Goal: Find specific fact: Find contact information

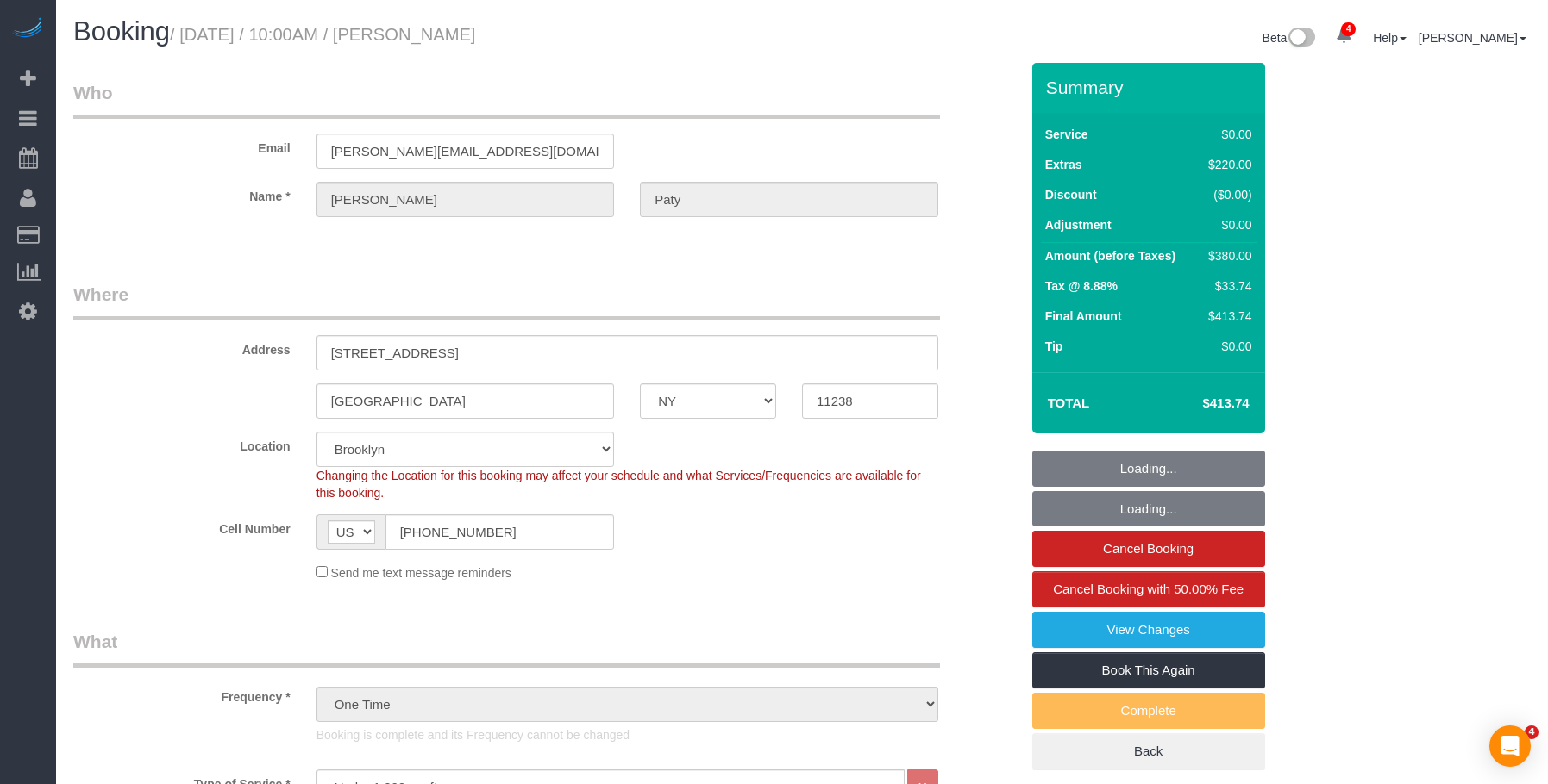
select select "NY"
select select "number:89"
select select "number:90"
select select "number:15"
select select "number:5"
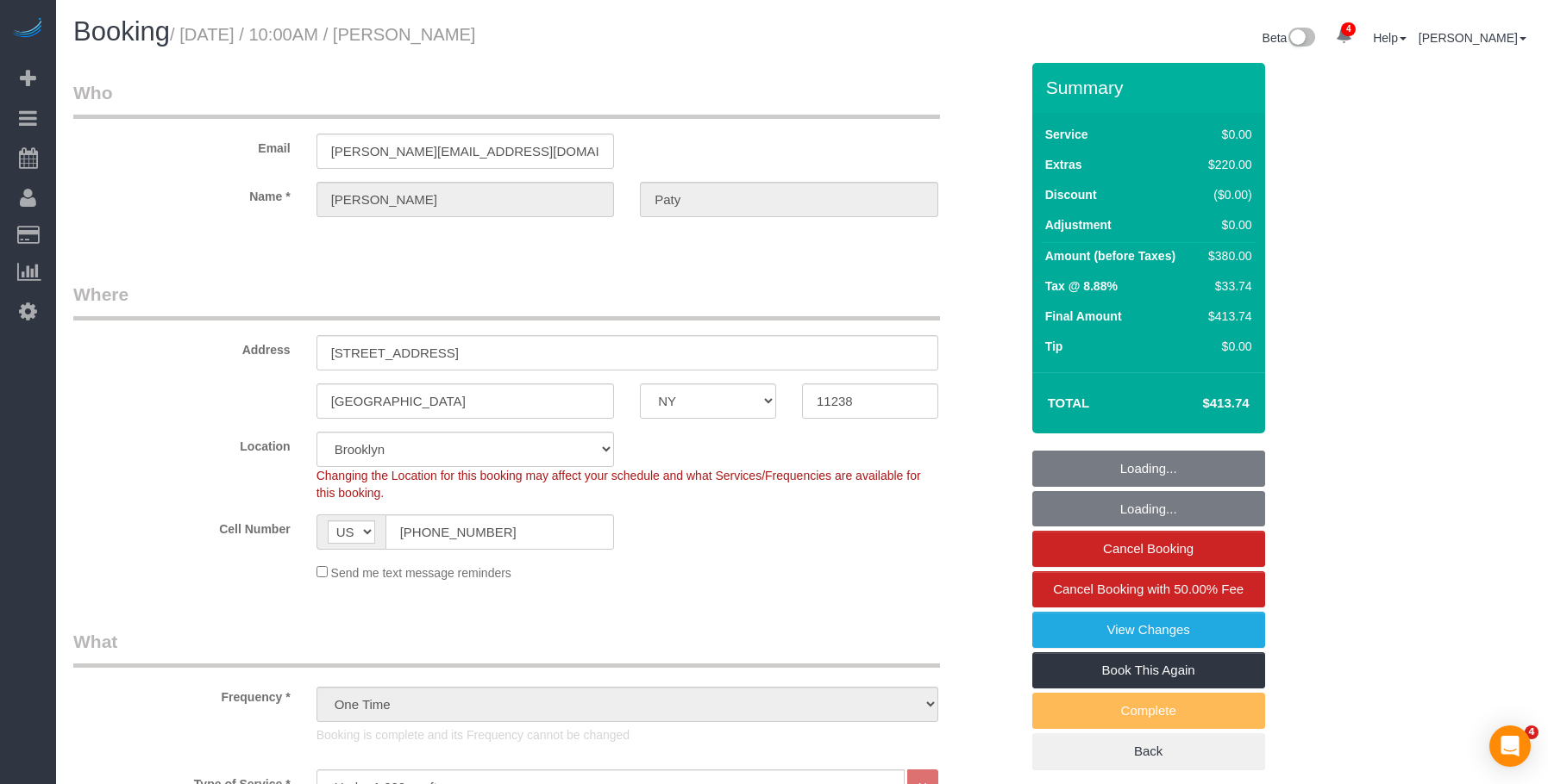
select select "object:1352"
select select "spot1"
select select "1"
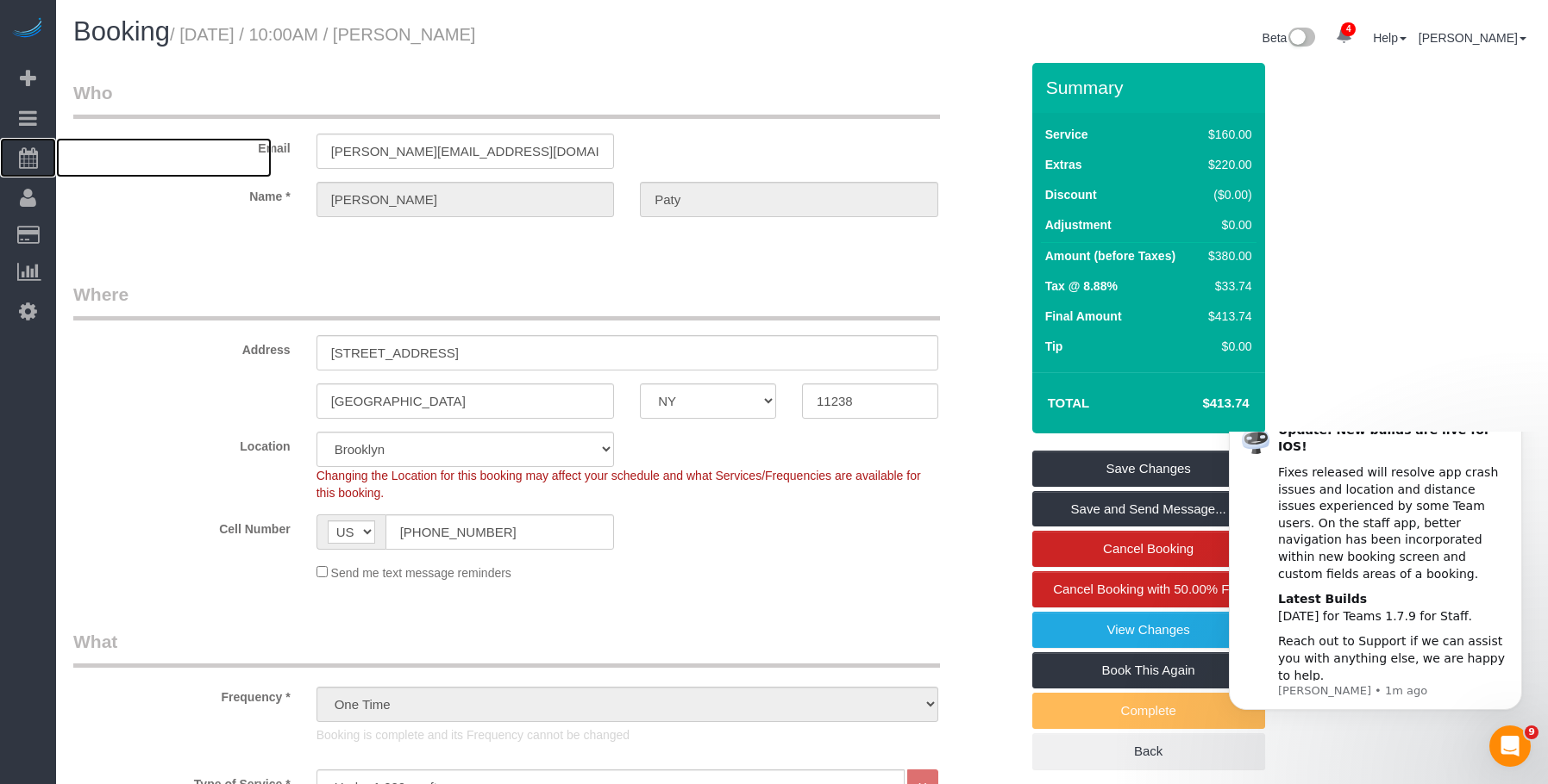
drag, startPoint x: 100, startPoint y: 161, endPoint x: 130, endPoint y: 133, distance: 41.0
click at [100, 160] on span "Scheduler" at bounding box center [164, 158] width 216 height 40
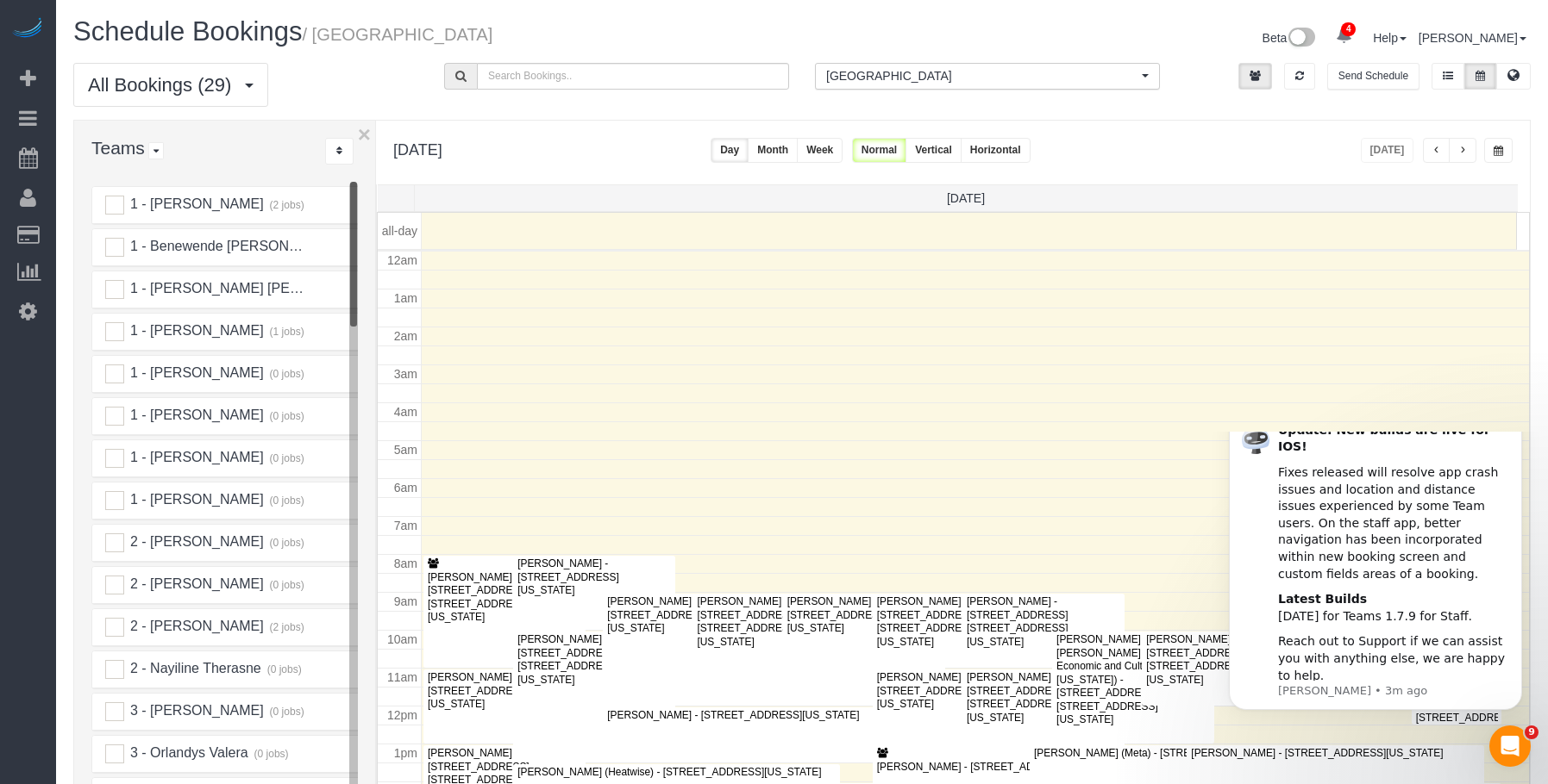
scroll to position [228, 0]
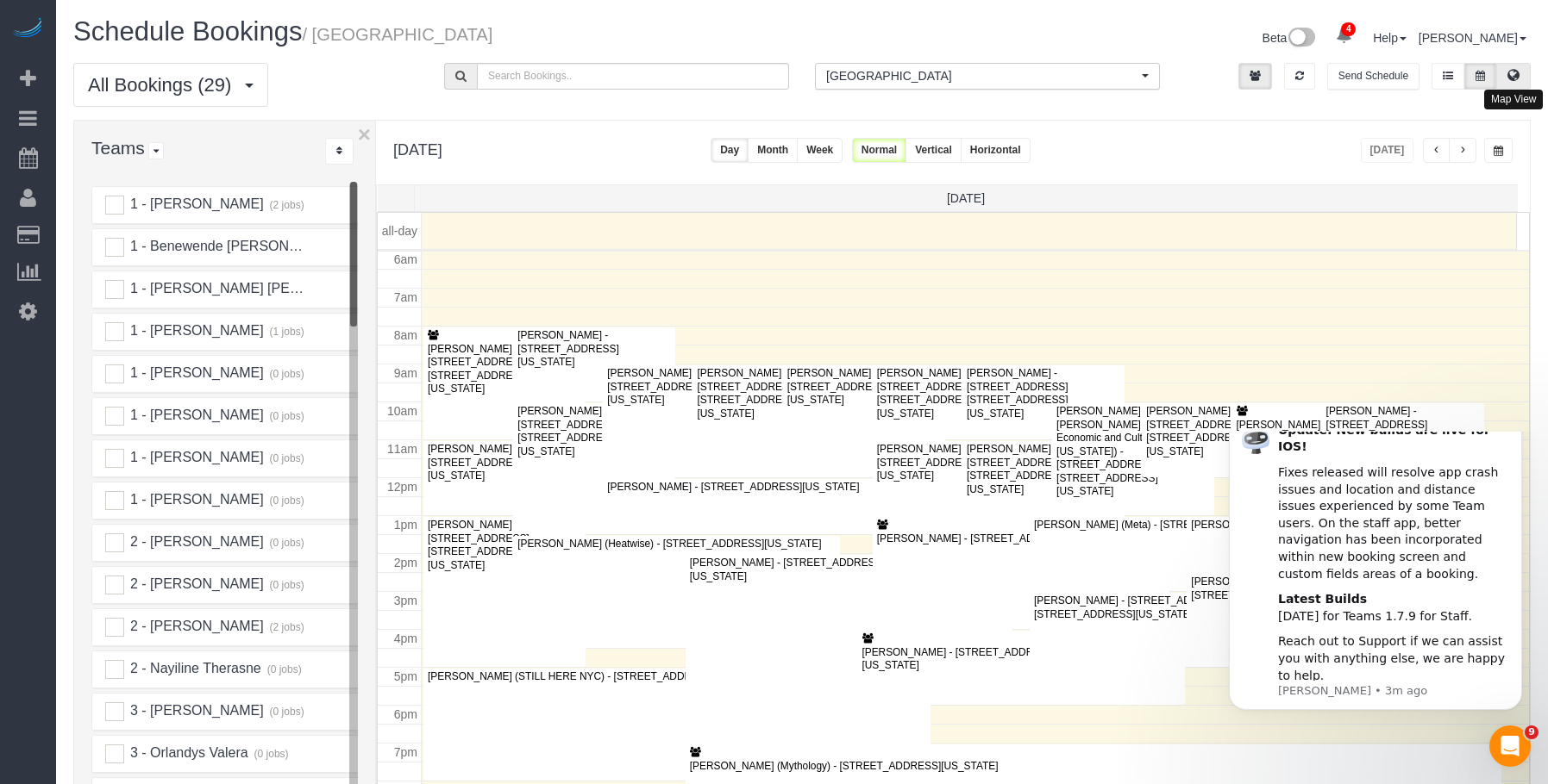
click at [1514, 70] on icon at bounding box center [1513, 75] width 12 height 11
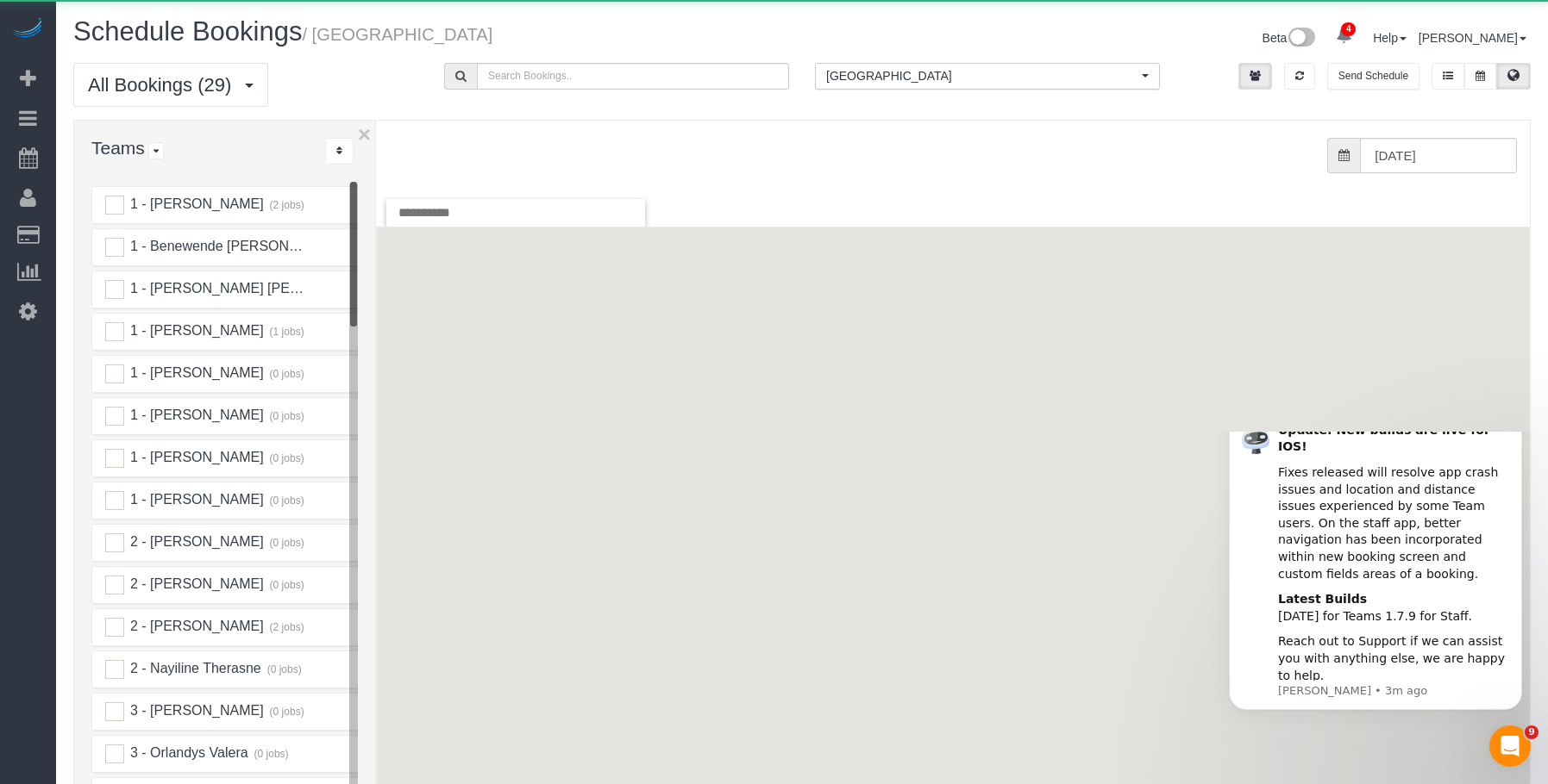
click at [975, 83] on span "[GEOGRAPHIC_DATA]" at bounding box center [981, 75] width 311 height 17
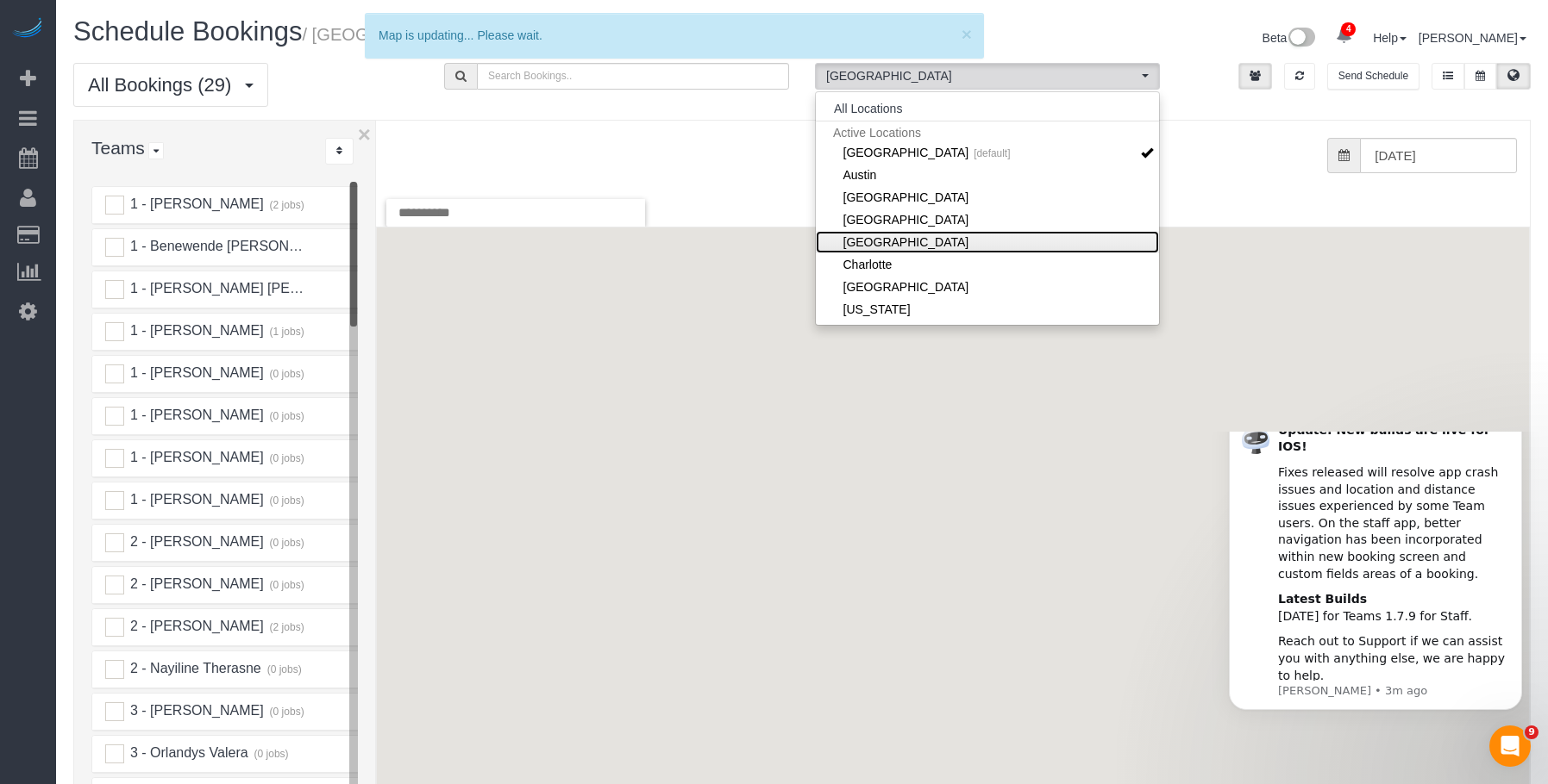
click at [912, 240] on link "[GEOGRAPHIC_DATA]" at bounding box center [987, 242] width 343 height 22
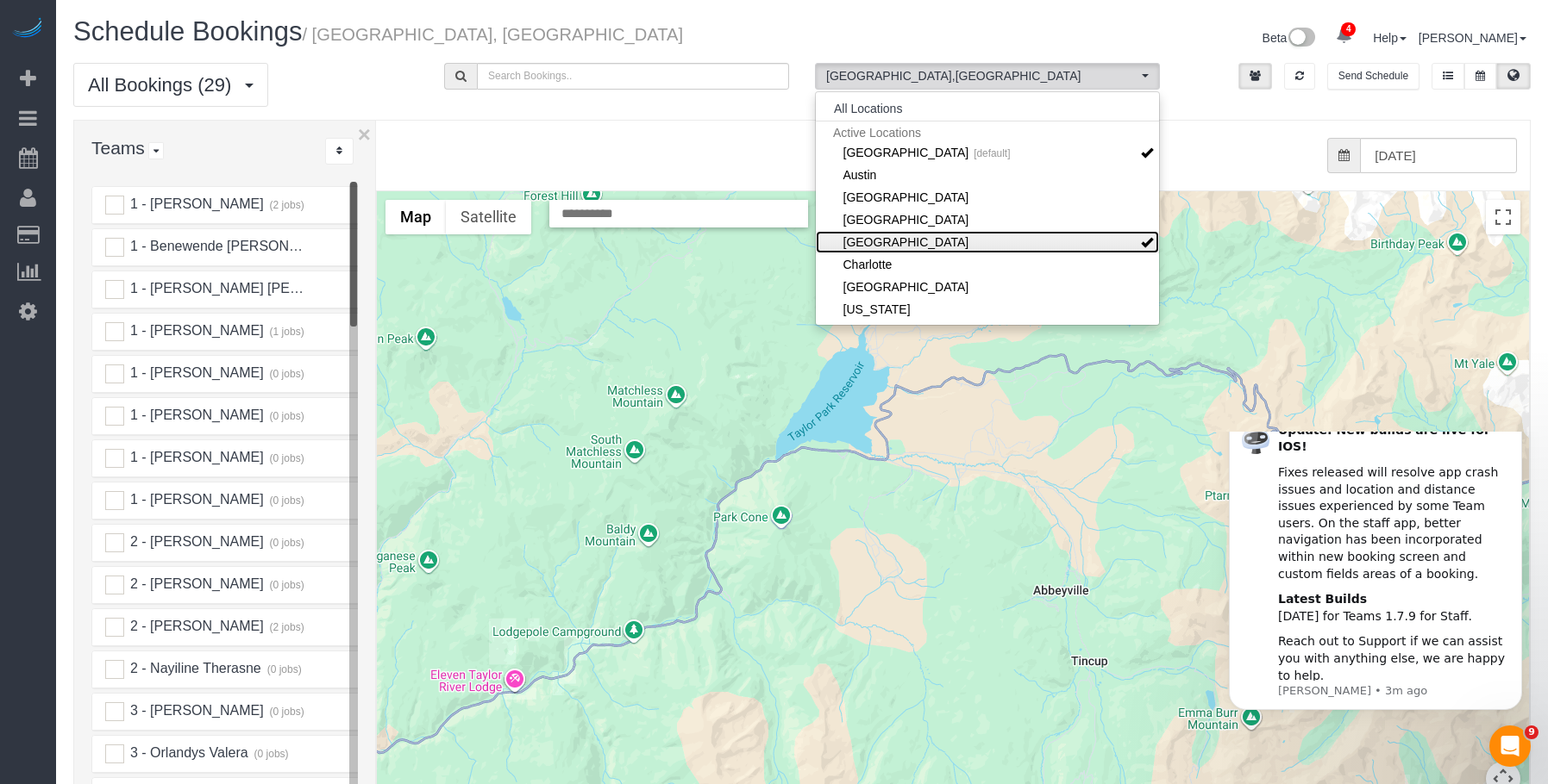
scroll to position [86, 0]
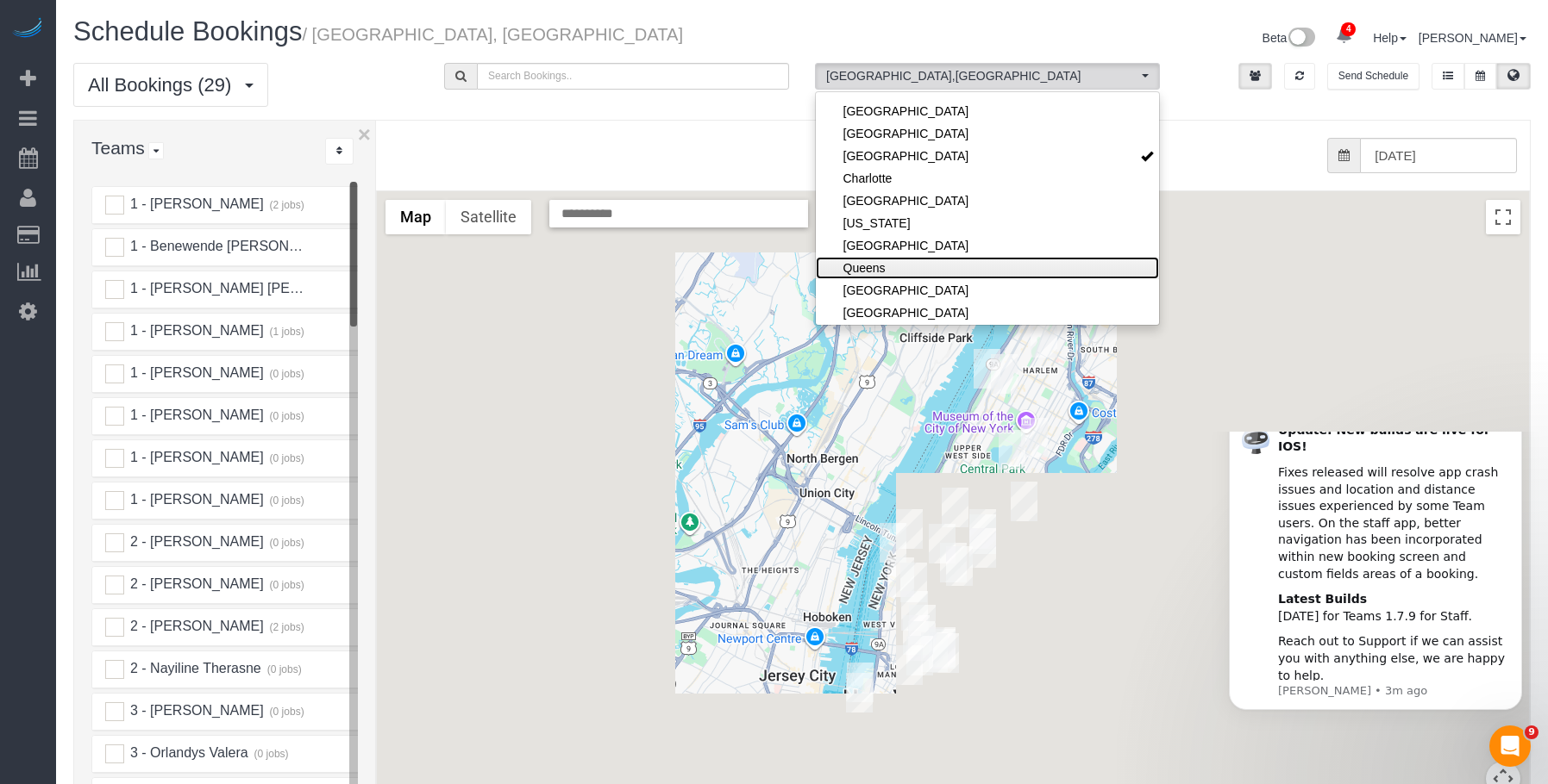
click at [917, 269] on link "Queens" at bounding box center [987, 268] width 343 height 22
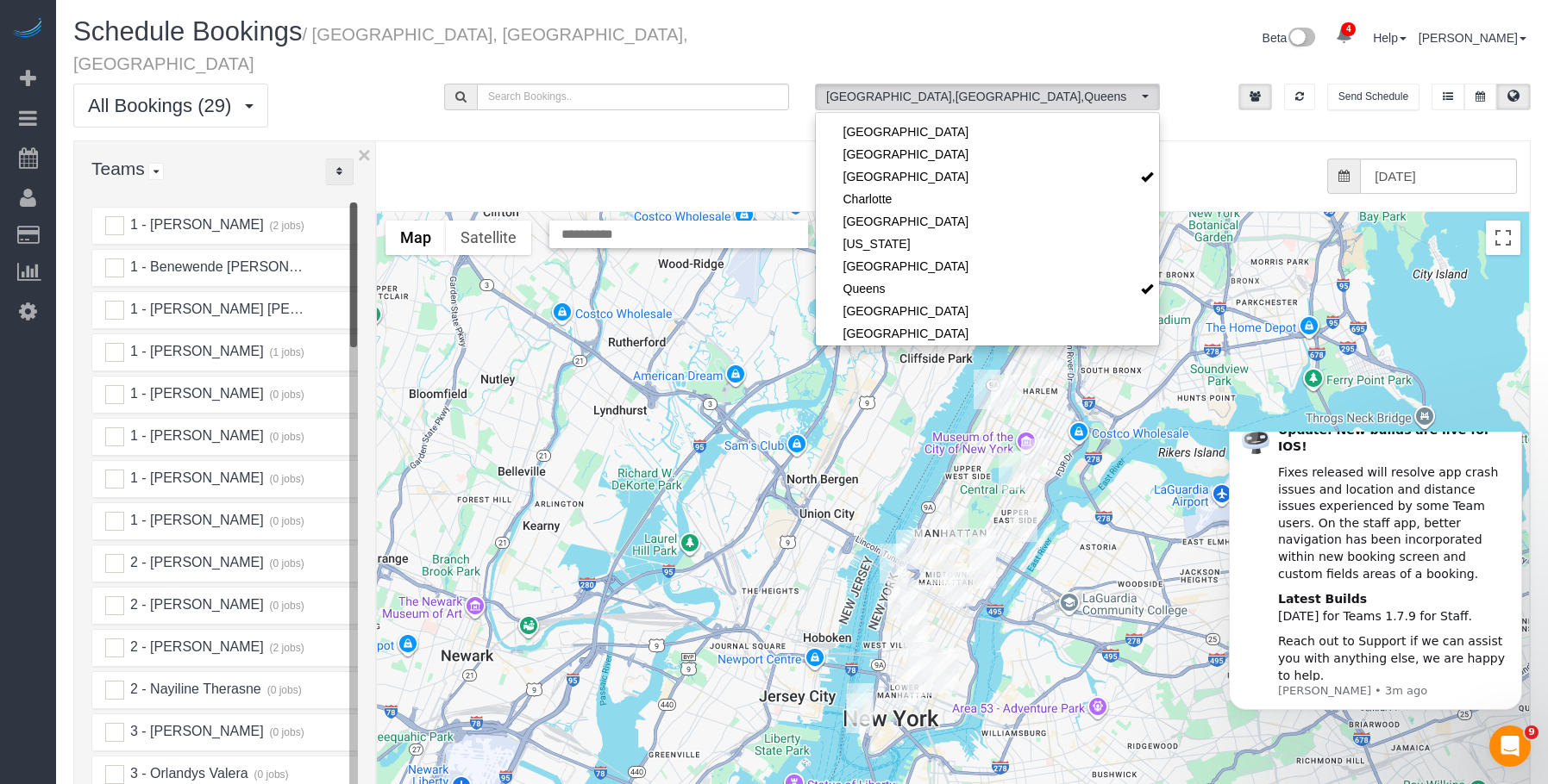
click at [342, 159] on button "..." at bounding box center [340, 172] width 29 height 27
click at [387, 215] on link "A-Z" at bounding box center [394, 225] width 137 height 22
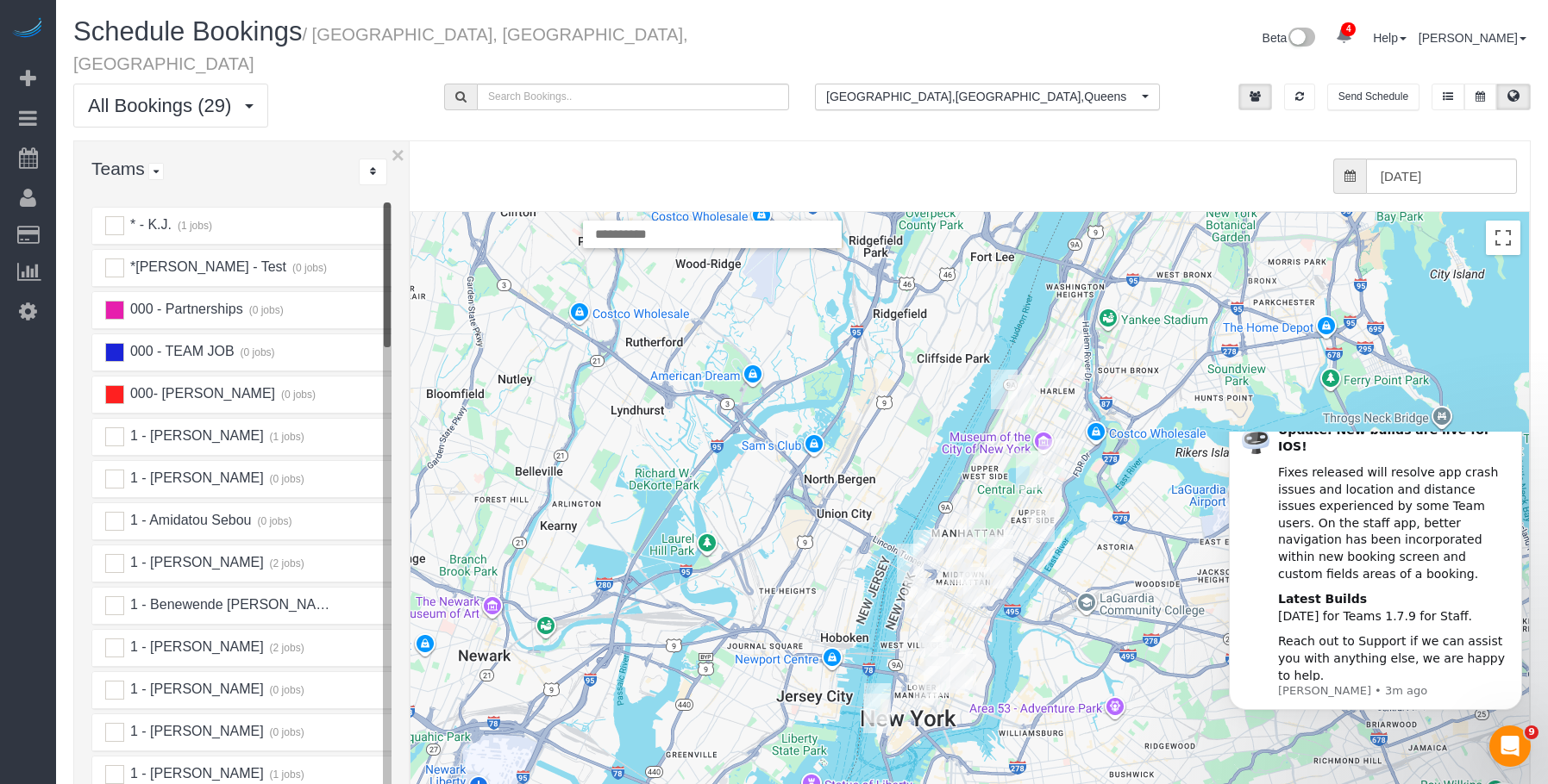
drag, startPoint x: 376, startPoint y: 185, endPoint x: 403, endPoint y: 184, distance: 27.0
click at [403, 184] on div "× Teams All Teams All Active Teams Active Teams For Location(s) Rating A-Z * - …" at bounding box center [802, 529] width 1457 height 778
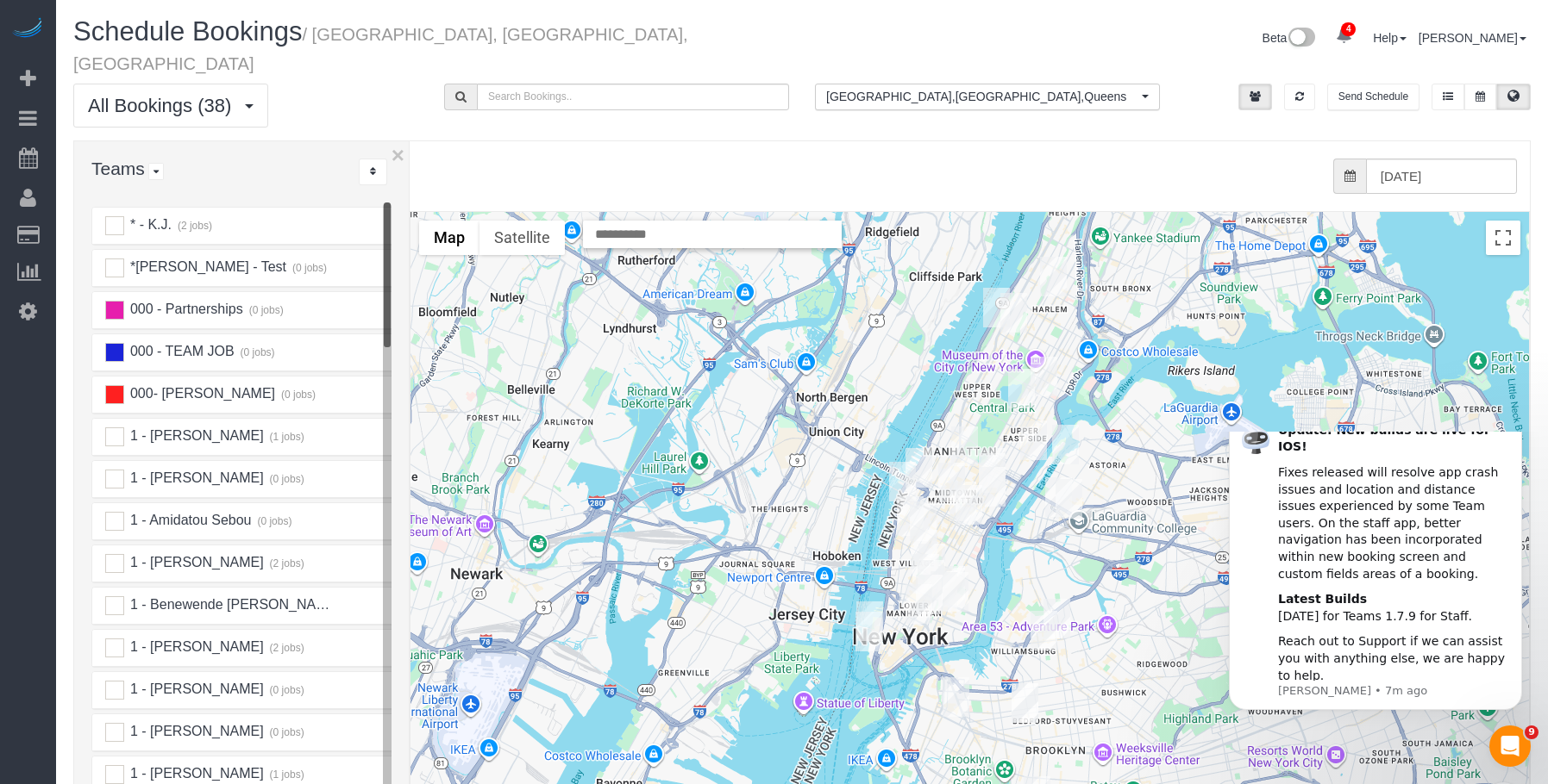
click at [1512, 420] on icon "Dismiss notification" at bounding box center [1517, 416] width 10 height 10
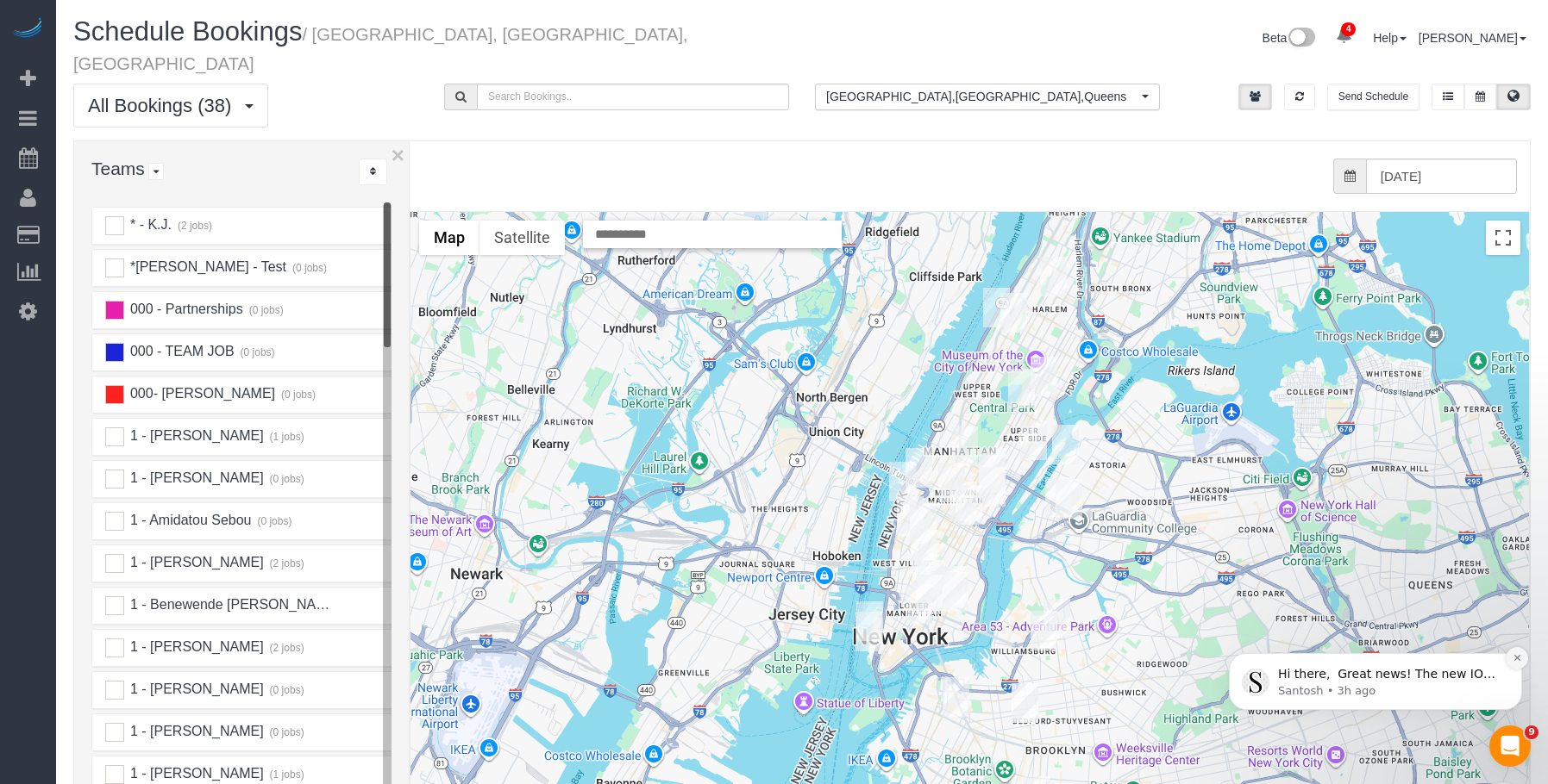
click at [1515, 661] on icon "Dismiss notification" at bounding box center [1517, 658] width 10 height 10
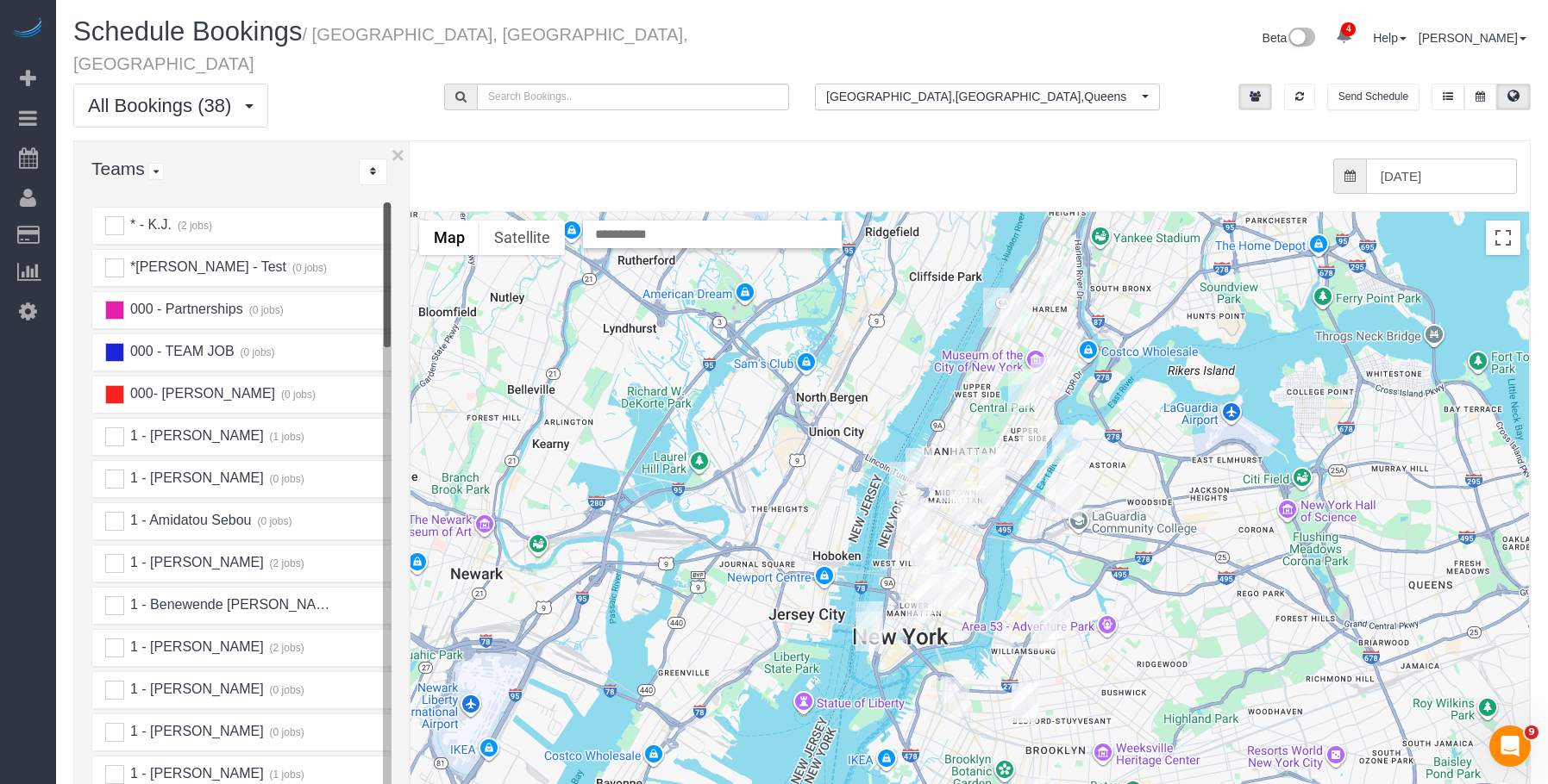
click at [1458, 159] on input "[DATE]" at bounding box center [1441, 176] width 151 height 35
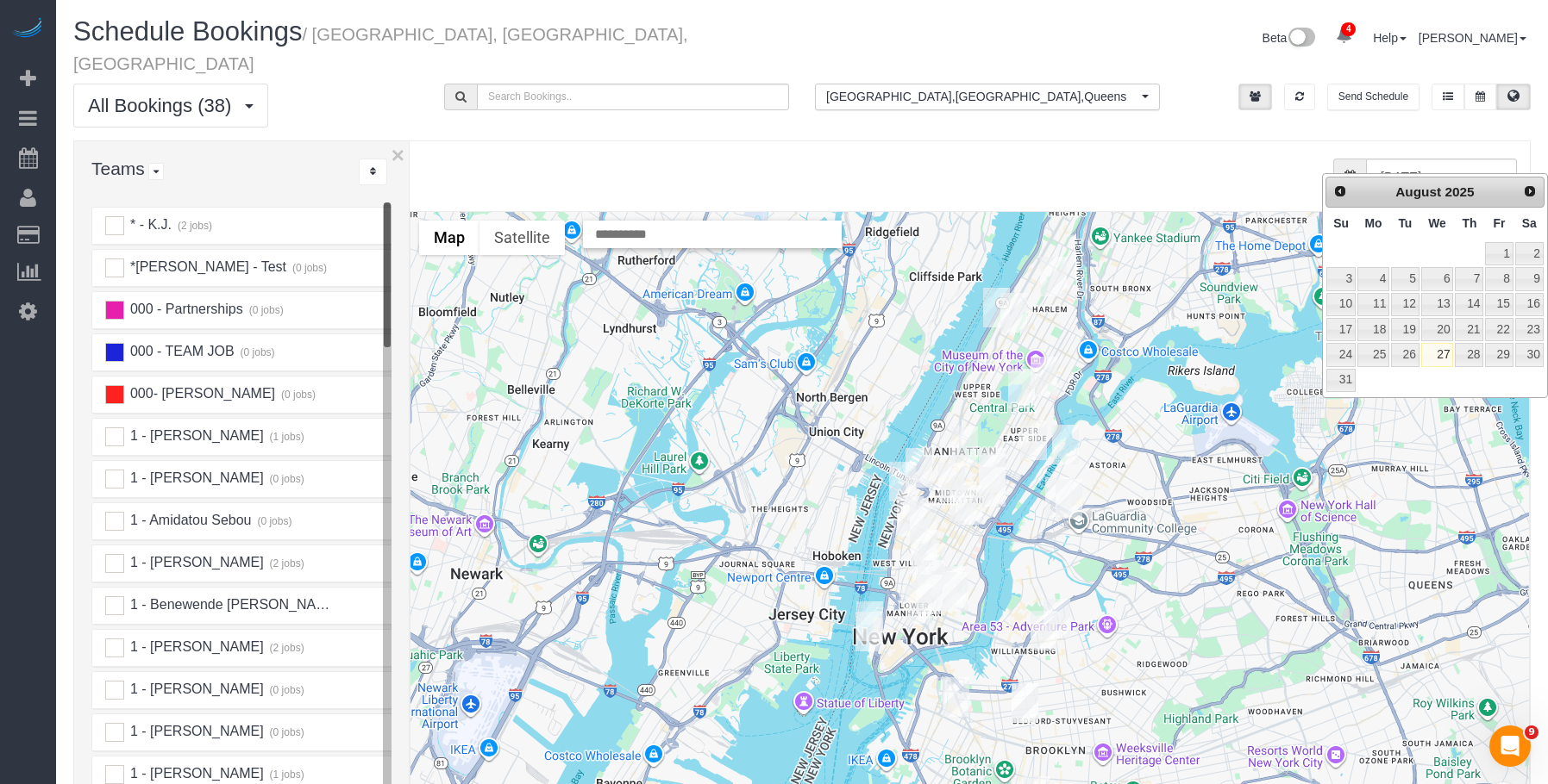
click at [787, 159] on div "from 0 bookings processed (Found: 0). [DATE]" at bounding box center [966, 176] width 1103 height 35
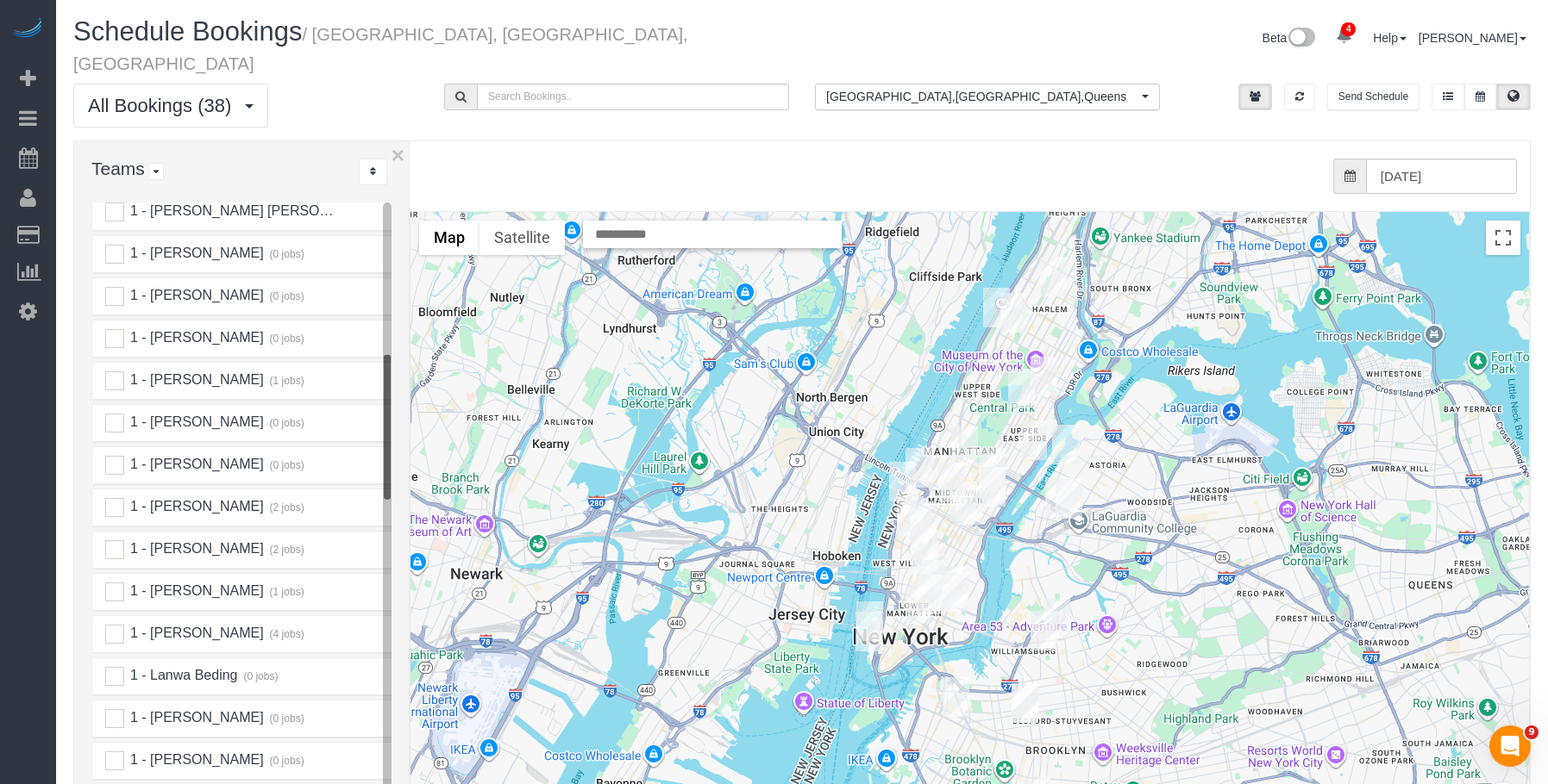
scroll to position [948, 0]
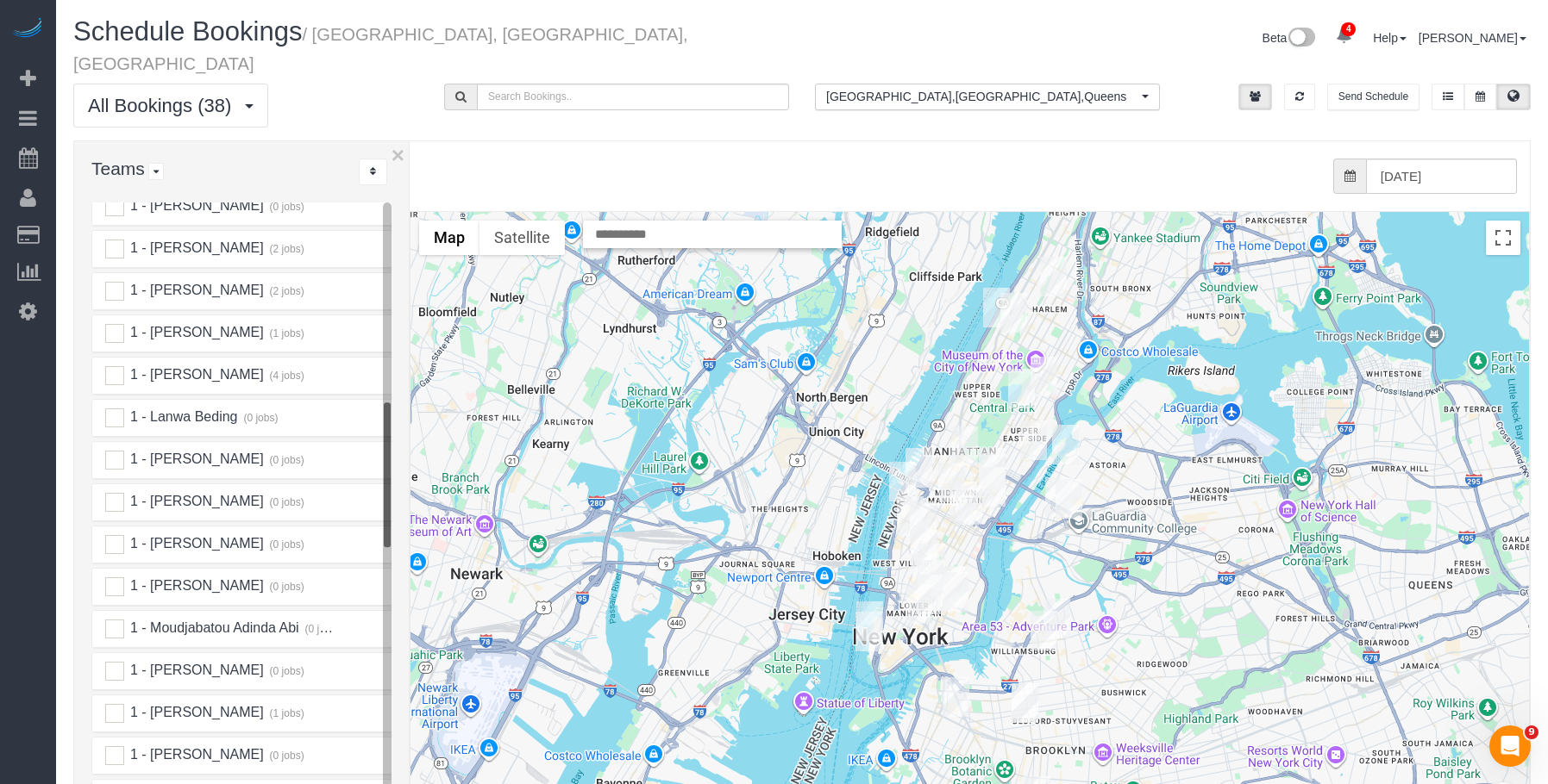
click at [657, 159] on div "from 0 bookings processed (Found: 0). [DATE]" at bounding box center [966, 176] width 1103 height 35
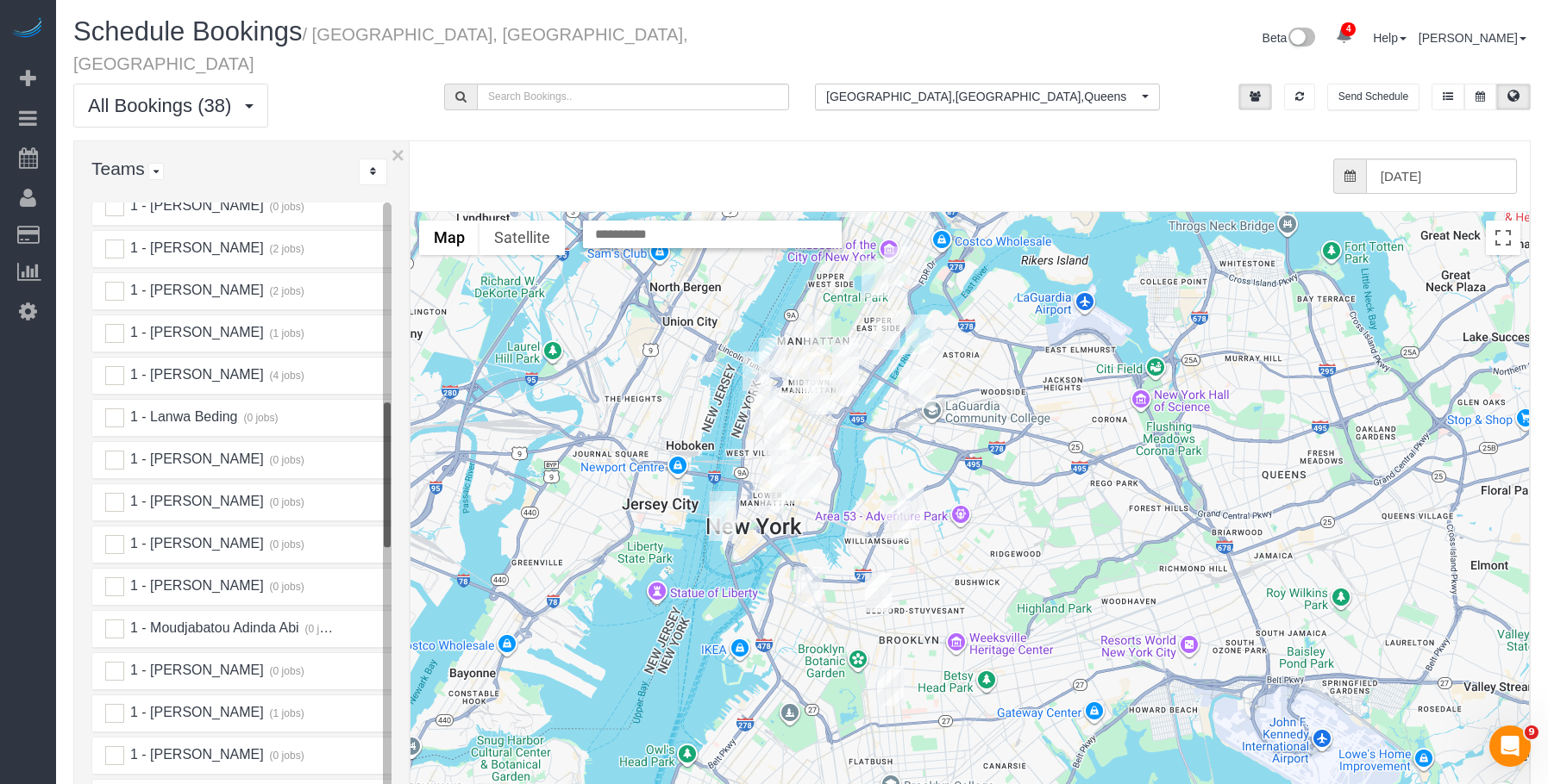
drag, startPoint x: 1205, startPoint y: 648, endPoint x: 1058, endPoint y: 538, distance: 183.6
click at [1058, 538] on div at bounding box center [969, 556] width 1119 height 688
click at [1425, 159] on input "[DATE]" at bounding box center [1441, 176] width 151 height 35
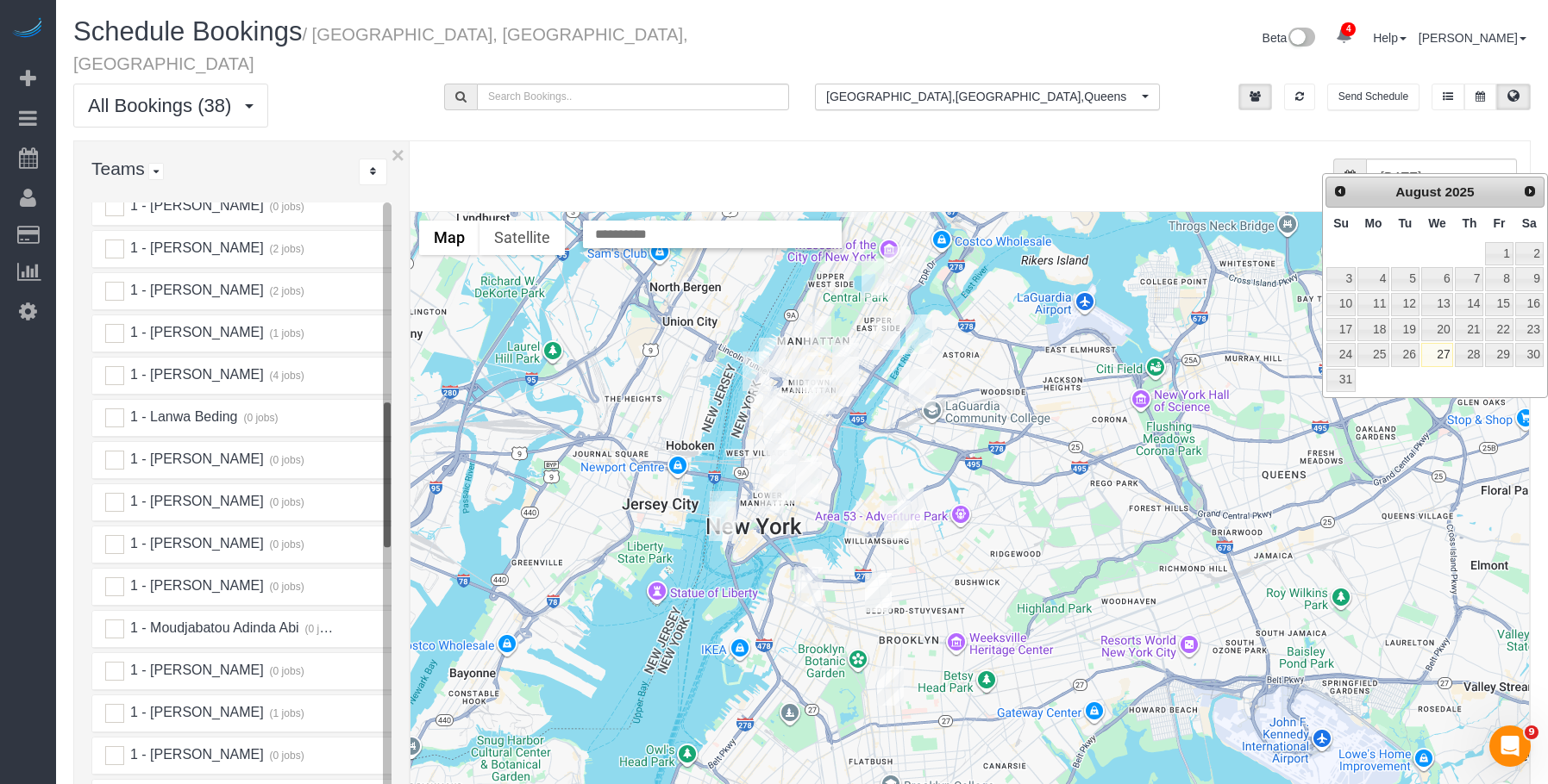
click at [1078, 141] on div "from 0 bookings processed (Found: 0). [DATE]" at bounding box center [956, 176] width 1120 height 70
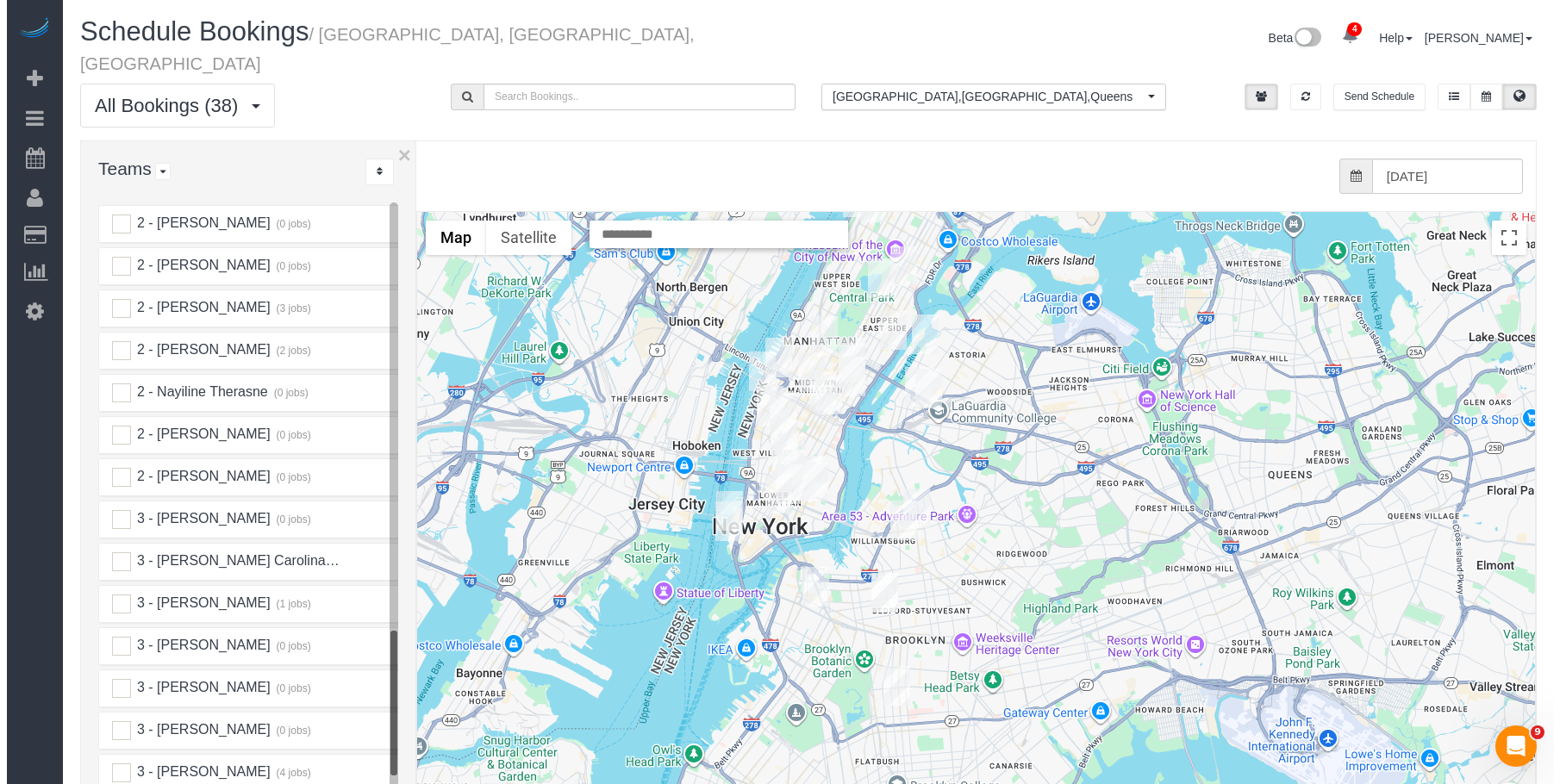
scroll to position [2154, 0]
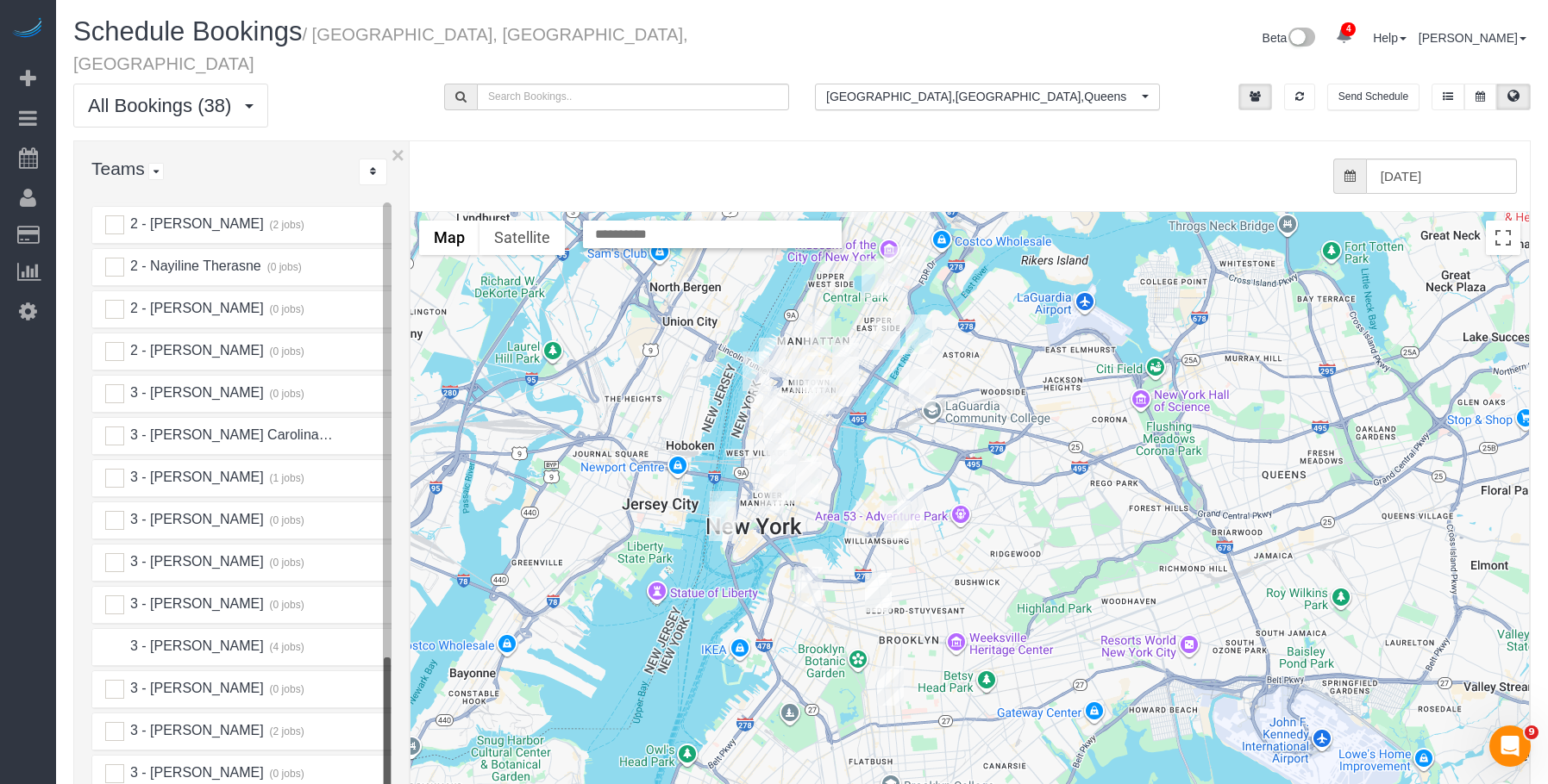
click at [115, 638] on ins at bounding box center [114, 647] width 19 height 19
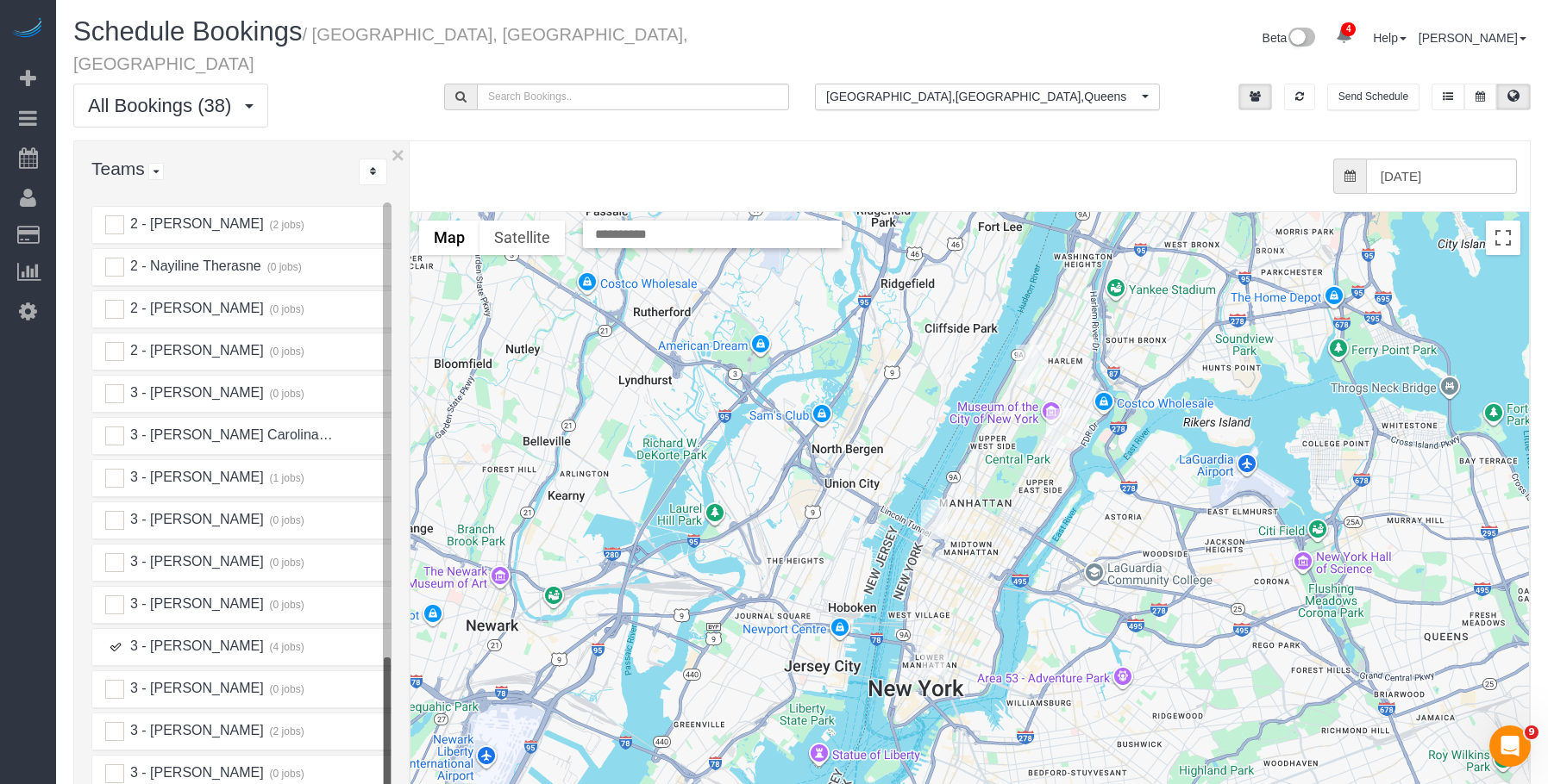
click at [1019, 345] on img "08/27/2025 8:00AM - Andrew Goodman - 30 Morningside Drive, Apt 620, New York, N…" at bounding box center [1030, 365] width 27 height 40
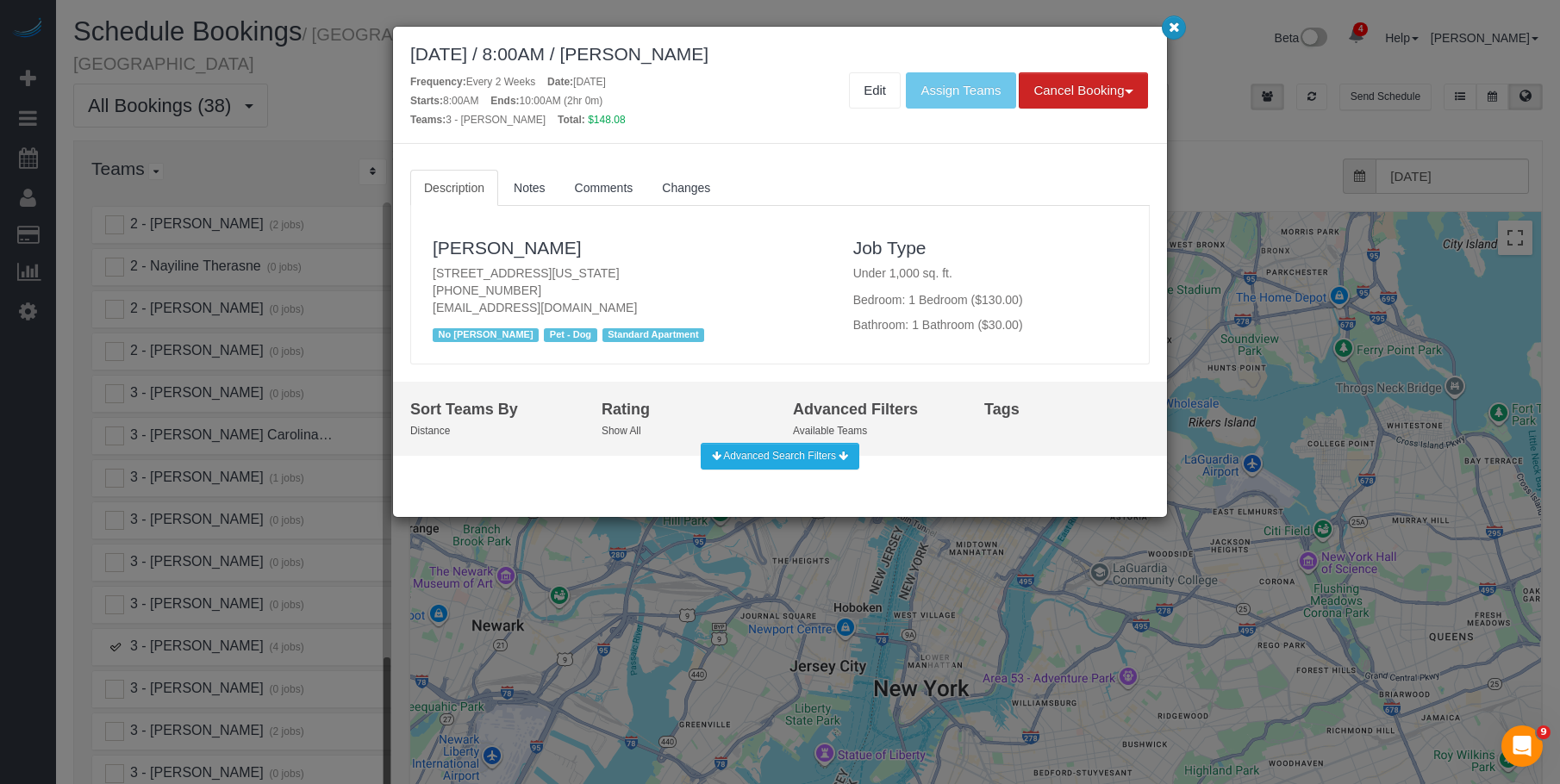
click at [1169, 33] on button "button" at bounding box center [1174, 27] width 24 height 24
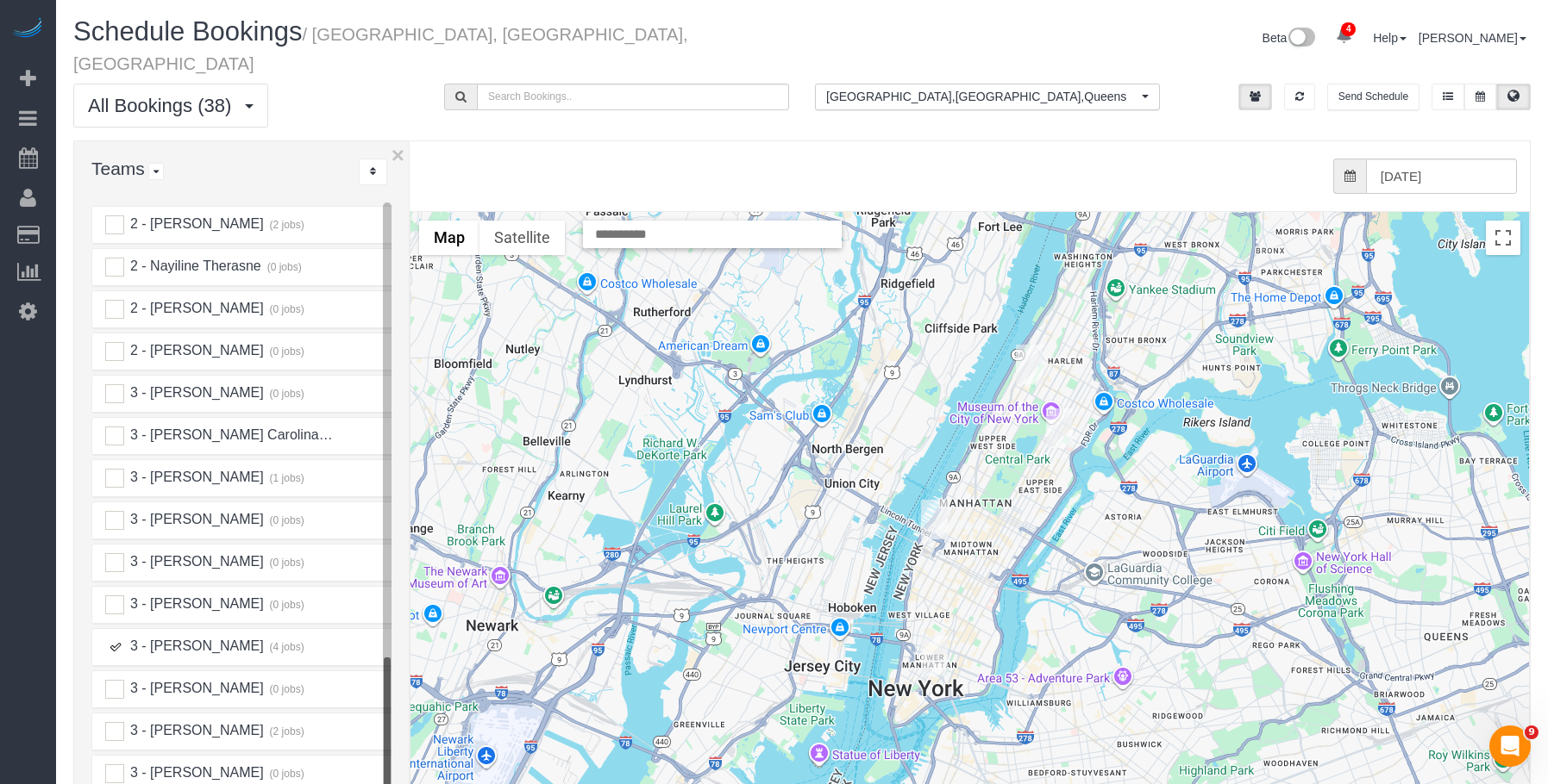
click at [1061, 409] on img "08/27/2025 11:00AM - Jennifer Vest - 215 East 96th Street, Apt 10r, New York, N…" at bounding box center [1059, 428] width 27 height 40
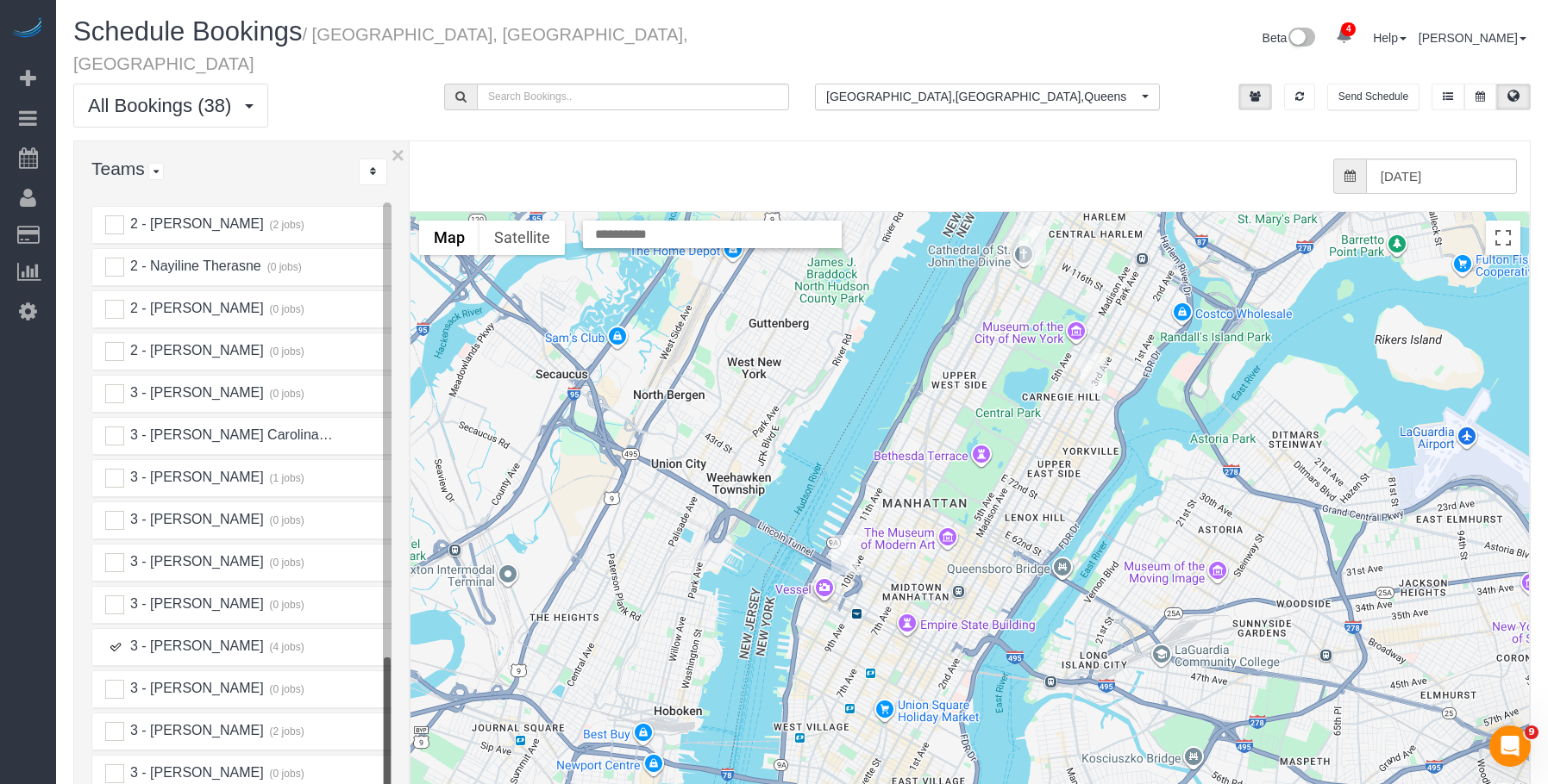
click at [1088, 354] on img "08/27/2025 11:00AM - Jennifer Vest - 215 East 96th Street, Apt 10r, New York, N…" at bounding box center [1094, 374] width 27 height 40
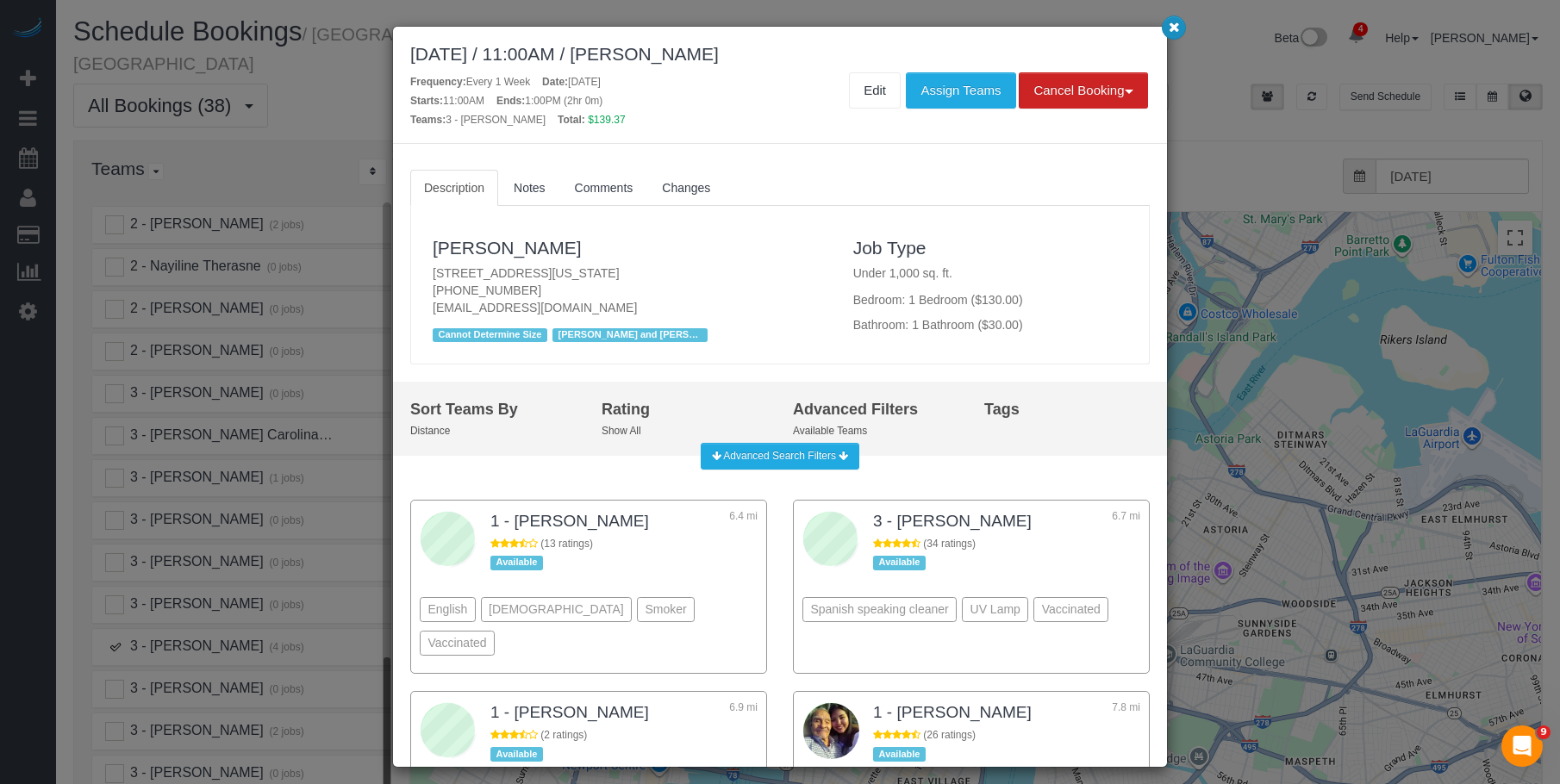
click at [1170, 31] on icon "button" at bounding box center [1174, 27] width 11 height 11
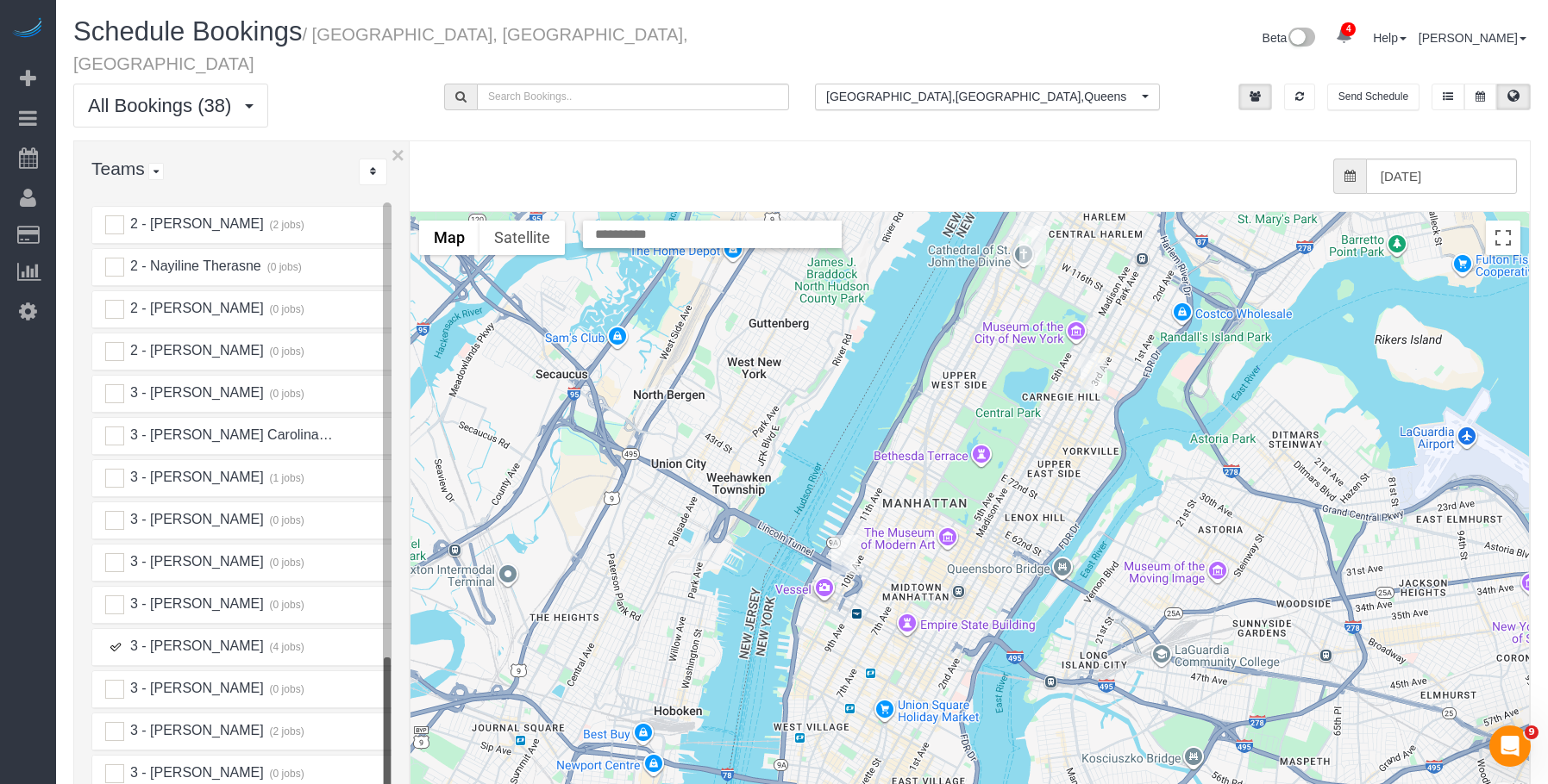
click at [845, 535] on img "08/27/2025 2:00PM - Sarah Sharif - 515 West 38th Street, Apt. 9c, New York, NY …" at bounding box center [845, 555] width 27 height 40
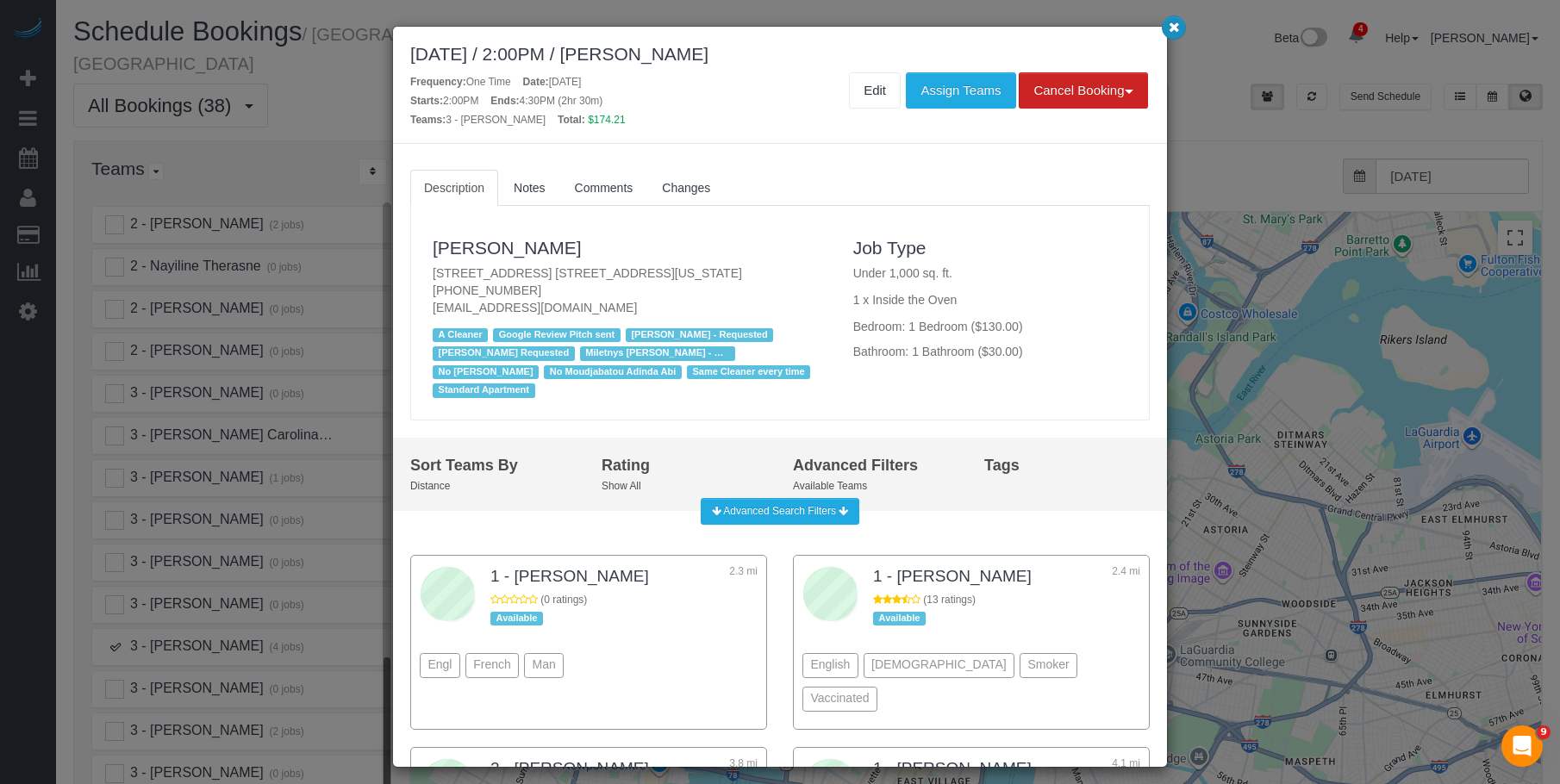
click at [1171, 24] on icon "button" at bounding box center [1174, 27] width 11 height 11
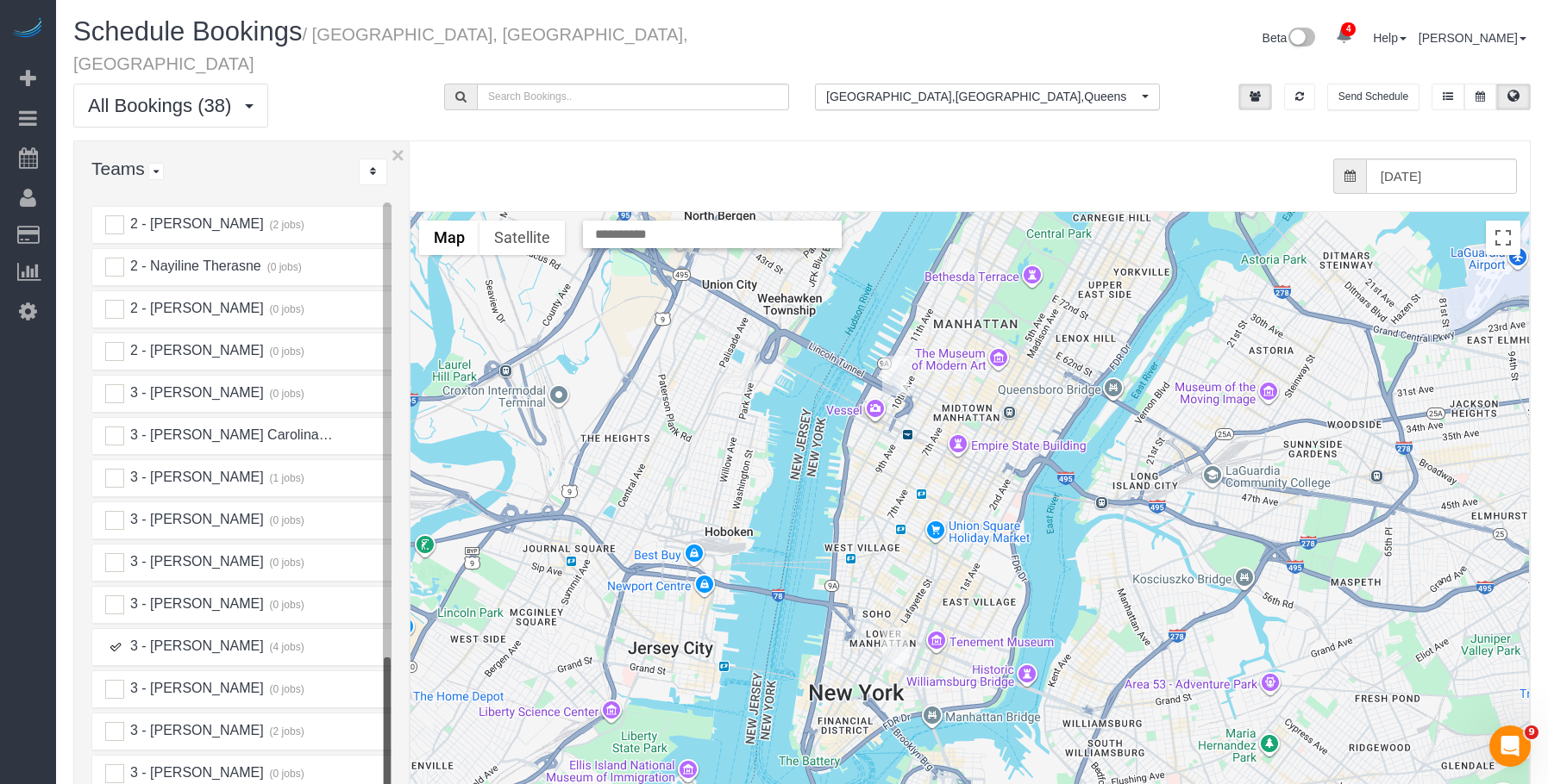
drag, startPoint x: 909, startPoint y: 591, endPoint x: 960, endPoint y: 406, distance: 191.9
click at [960, 406] on div "To navigate, press the arrow keys." at bounding box center [969, 556] width 1119 height 688
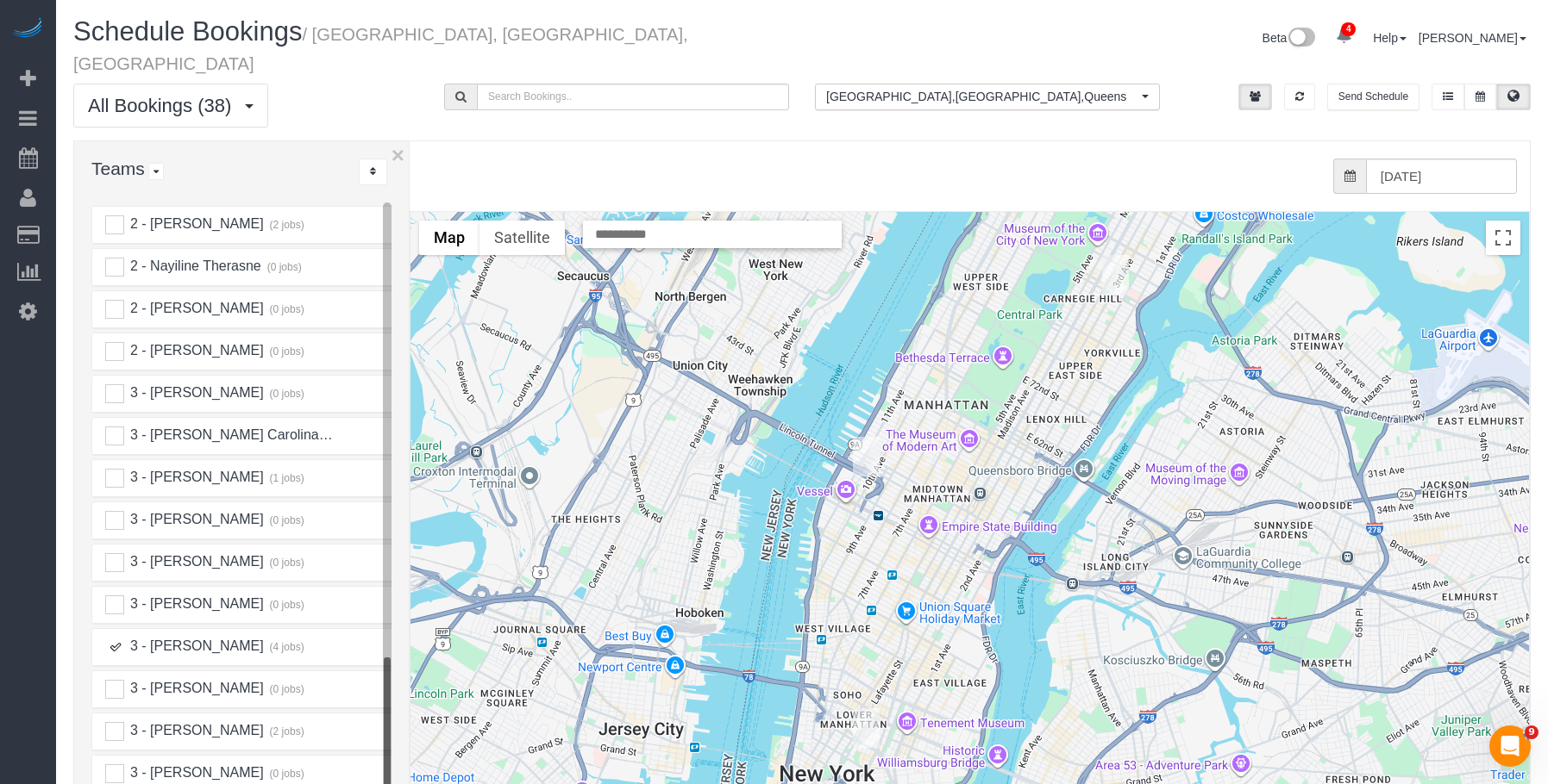
drag, startPoint x: 826, startPoint y: 619, endPoint x: 848, endPoint y: 515, distance: 106.3
click at [848, 515] on div "To navigate, press the arrow keys." at bounding box center [969, 556] width 1119 height 688
click at [868, 436] on img "08/27/2025 2:00PM - Sarah Sharif - 515 West 38th Street, Apt. 9c, New York, NY …" at bounding box center [866, 455] width 27 height 40
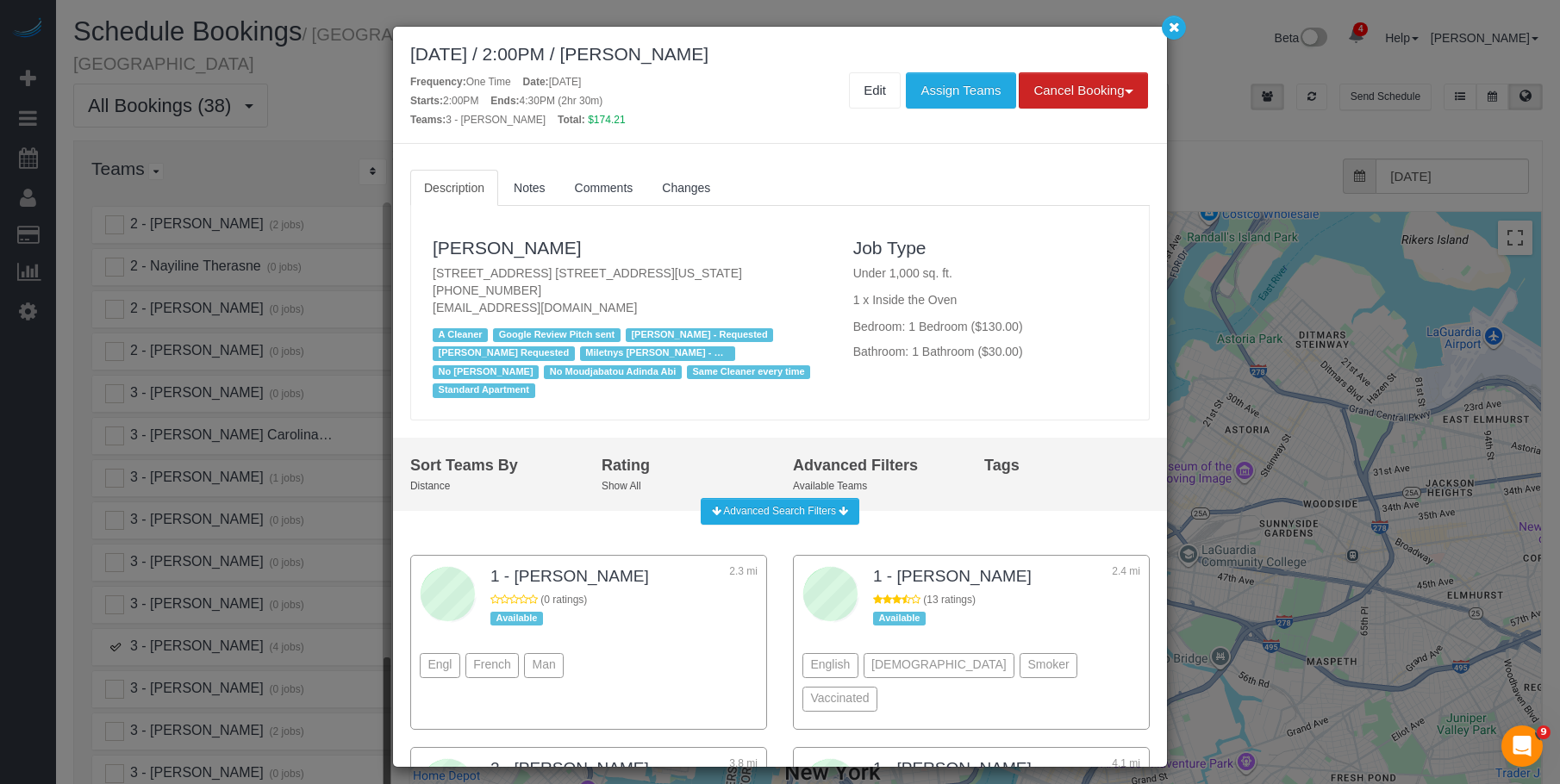
drag, startPoint x: 633, startPoint y: 54, endPoint x: 759, endPoint y: 54, distance: 126.0
click at [759, 54] on div "[DATE] / 2:00PM / [PERSON_NAME]" at bounding box center [780, 54] width 739 height 20
copy div "[PERSON_NAME]"
click at [1176, 30] on icon "button" at bounding box center [1174, 27] width 11 height 11
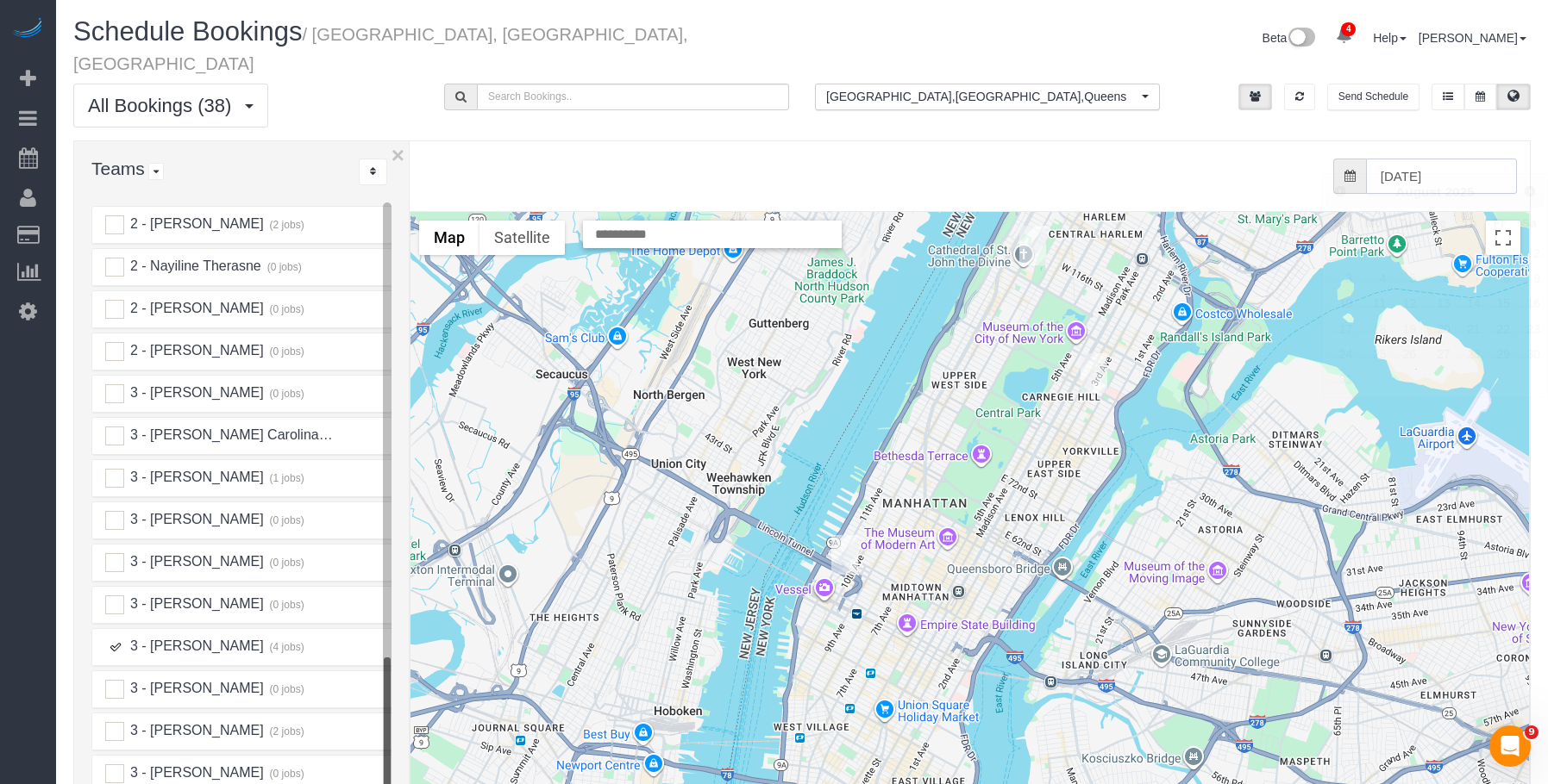
click at [1428, 159] on input "[DATE]" at bounding box center [1441, 176] width 151 height 35
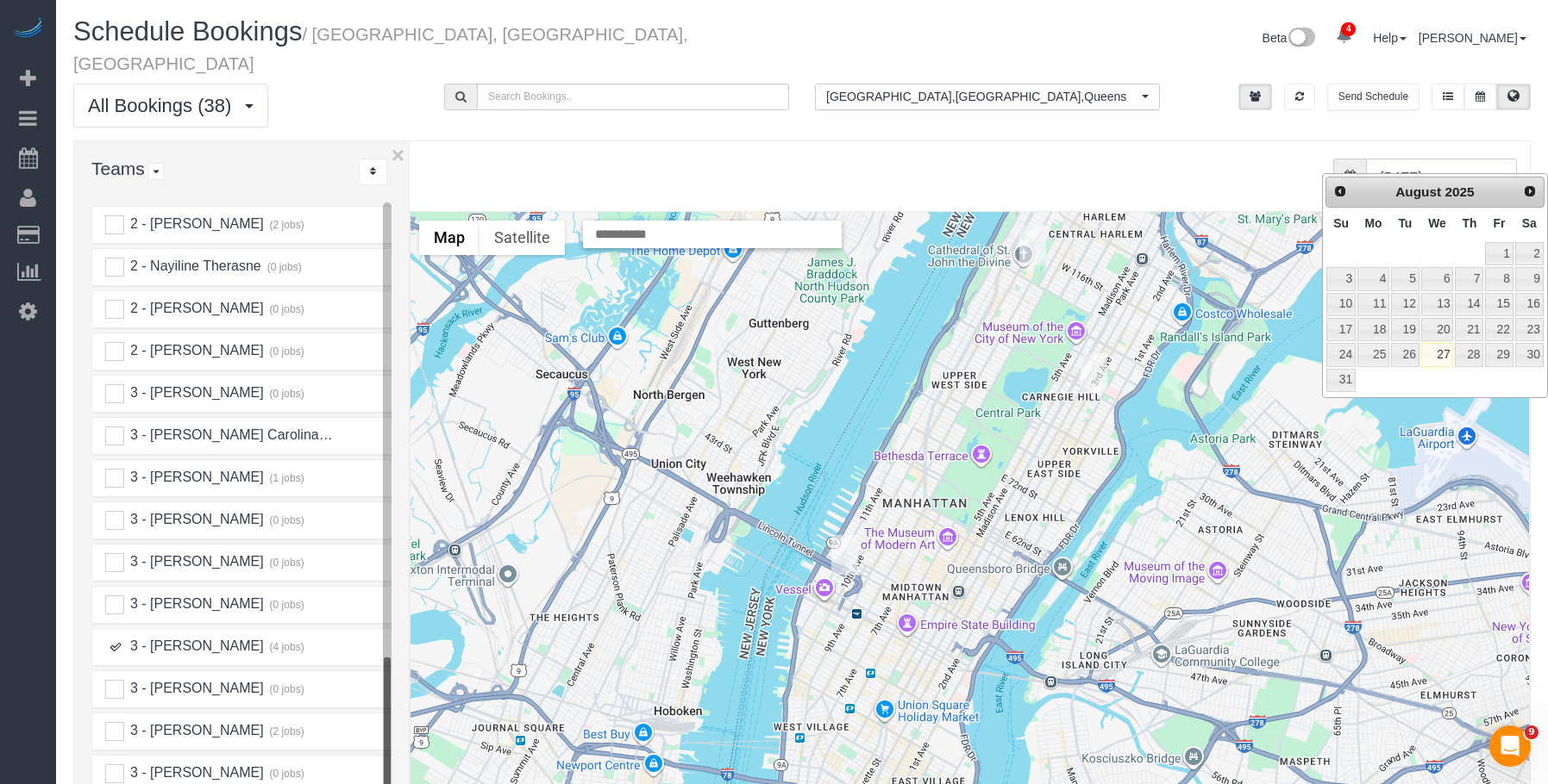
click at [116, 638] on ins at bounding box center [114, 647] width 19 height 19
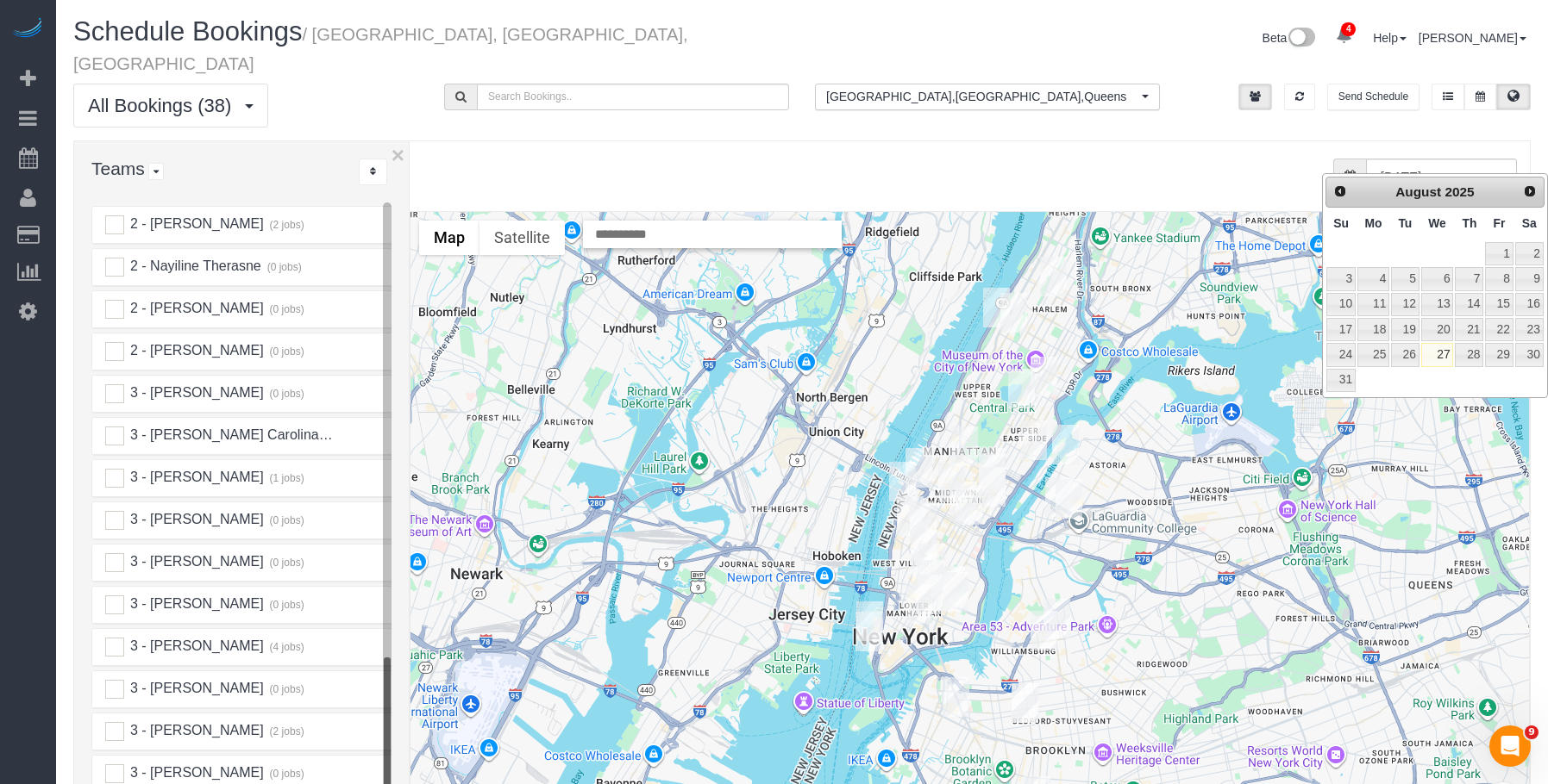
click at [1004, 159] on div "from 0 bookings processed (Found: 0). [DATE]" at bounding box center [966, 176] width 1103 height 35
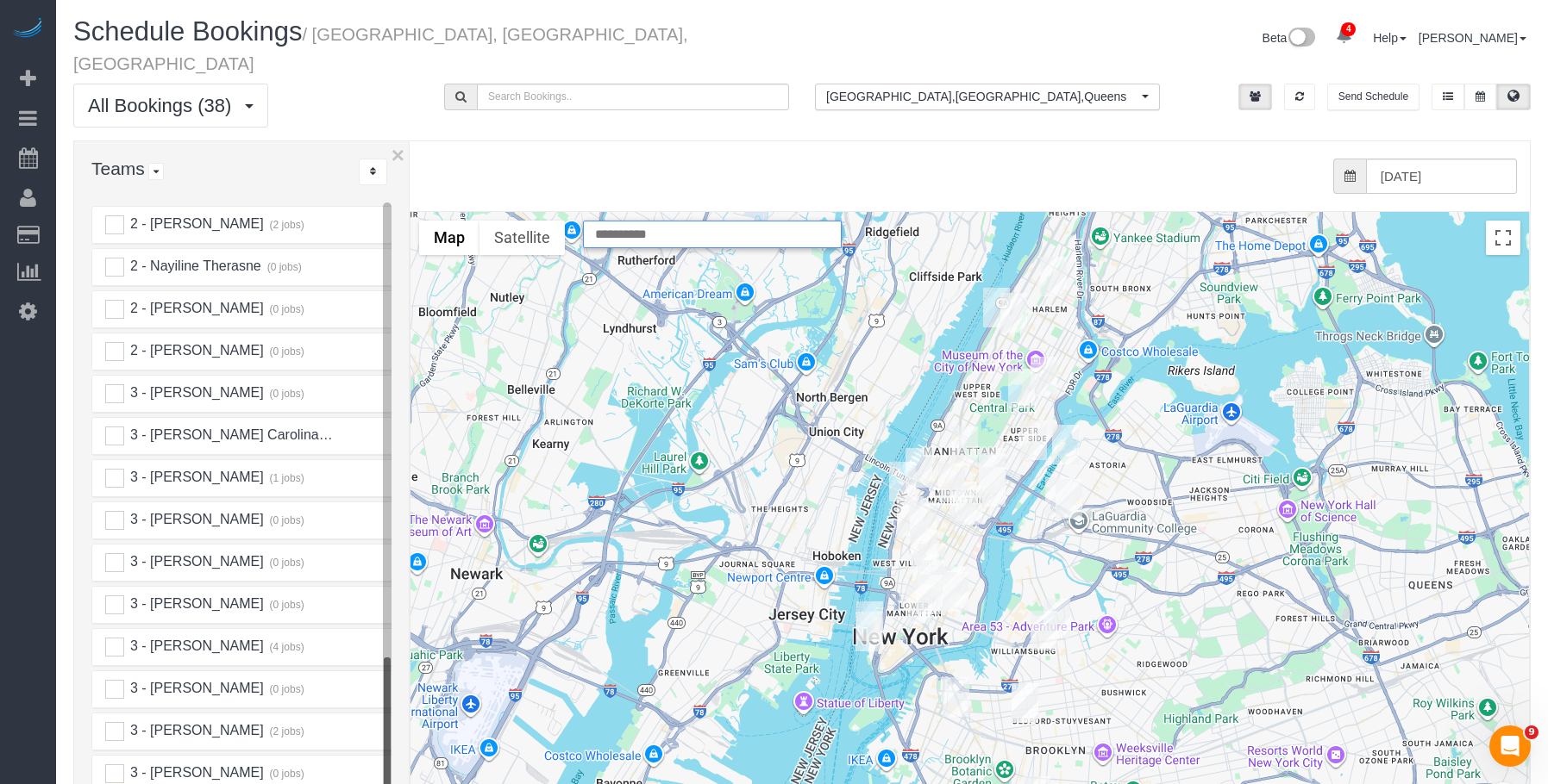
click at [637, 221] on input "text" at bounding box center [712, 234] width 259 height 28
paste input "**********"
type input "**********"
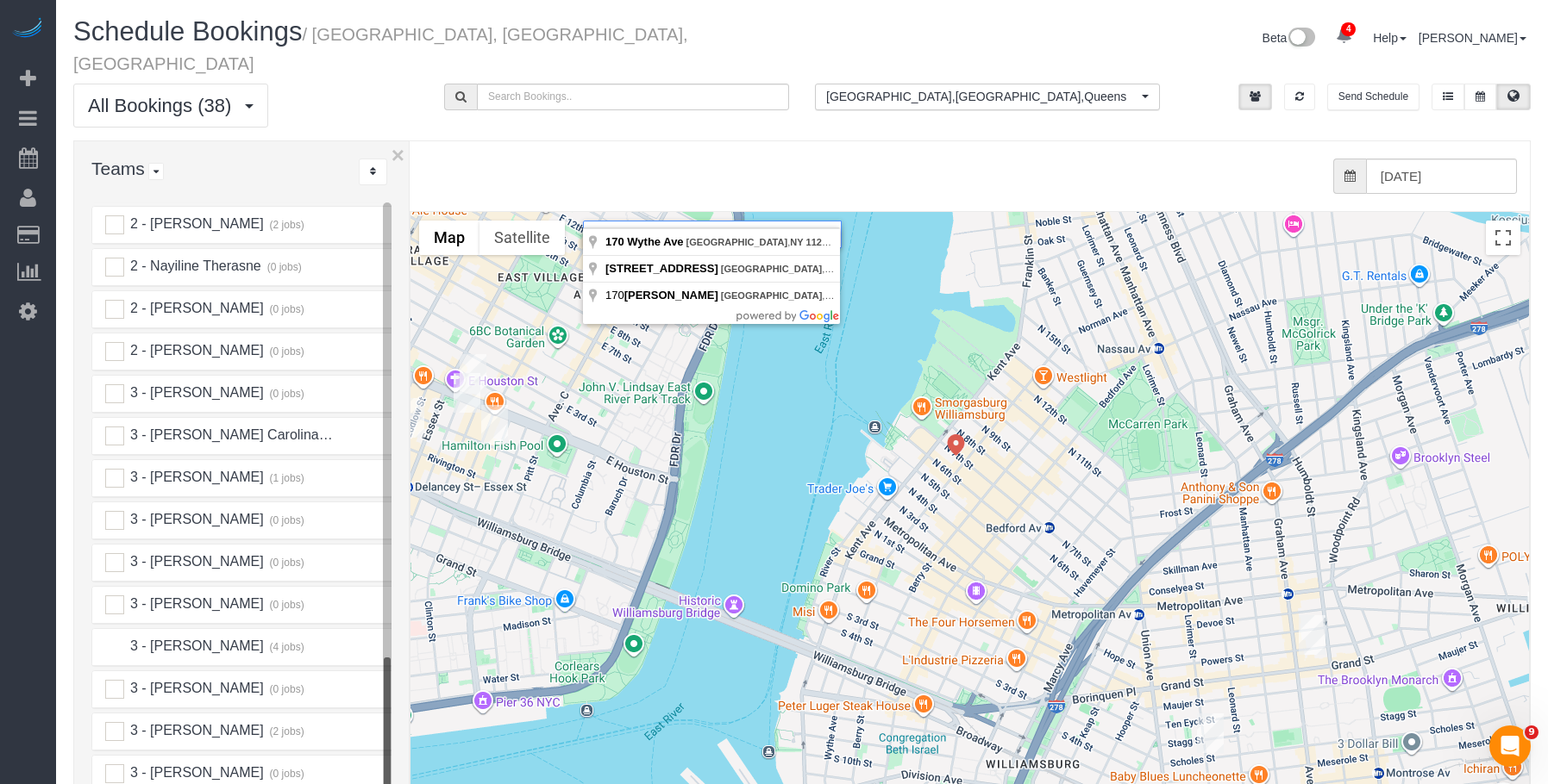
click at [113, 638] on ins at bounding box center [114, 647] width 19 height 19
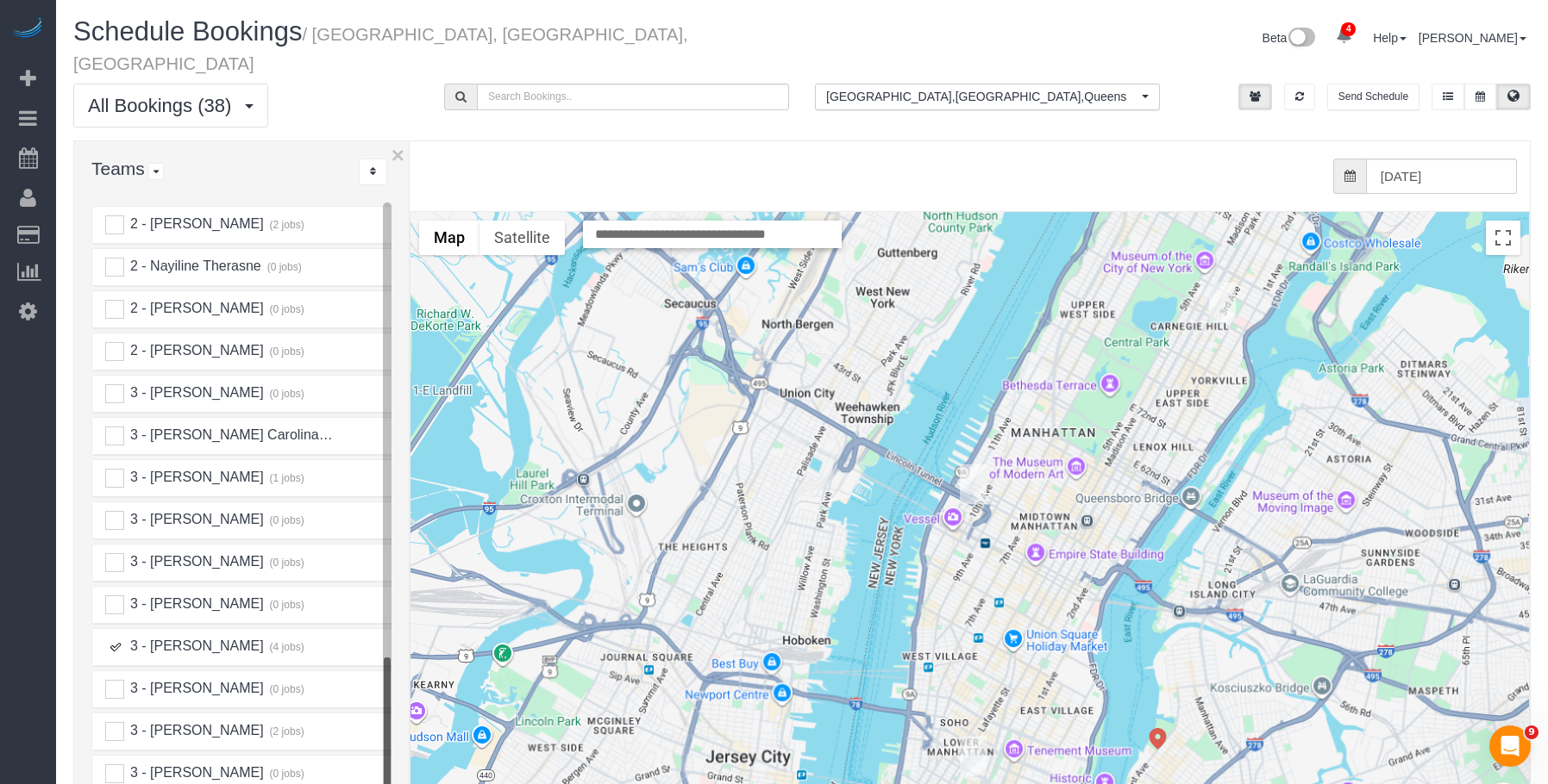
drag, startPoint x: 761, startPoint y: 544, endPoint x: 897, endPoint y: 471, distance: 154.4
click at [897, 471] on div "To navigate, press the arrow keys." at bounding box center [969, 556] width 1119 height 688
click at [969, 464] on img "08/27/2025 2:00PM - Sarah Sharif - 515 West 38th Street, Apt. 9c, New York, NY …" at bounding box center [973, 484] width 27 height 40
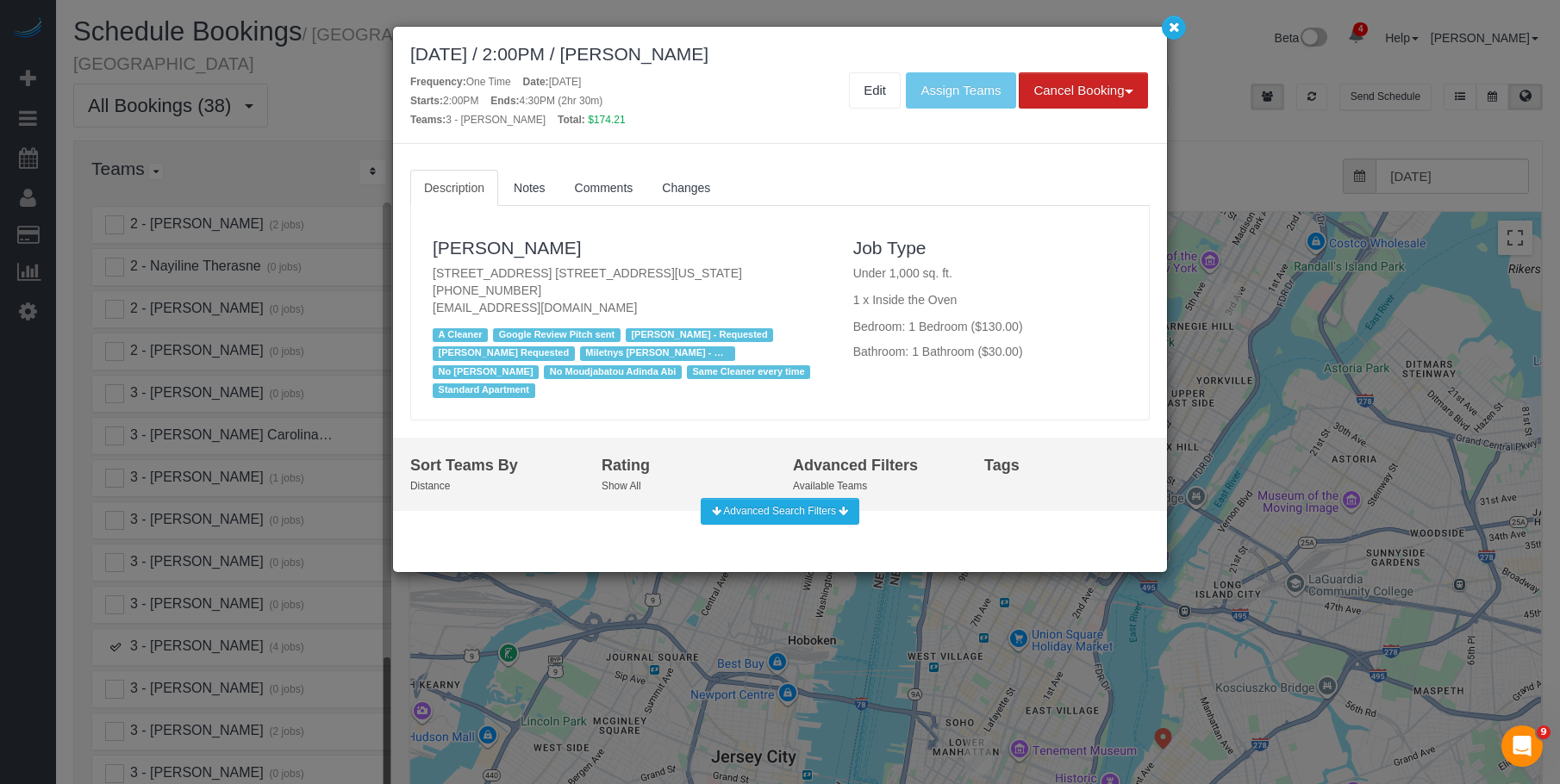
drag, startPoint x: 503, startPoint y: 268, endPoint x: 742, endPoint y: 260, distance: 239.1
click at [742, 260] on div "[PERSON_NAME] [STREET_ADDRESS] [STREET_ADDRESS][US_STATE] [PHONE_NUMBER] [EMAIL…" at bounding box center [630, 313] width 420 height 180
copy p "[STREET_ADDRESS] [STREET_ADDRESS][US_STATE]"
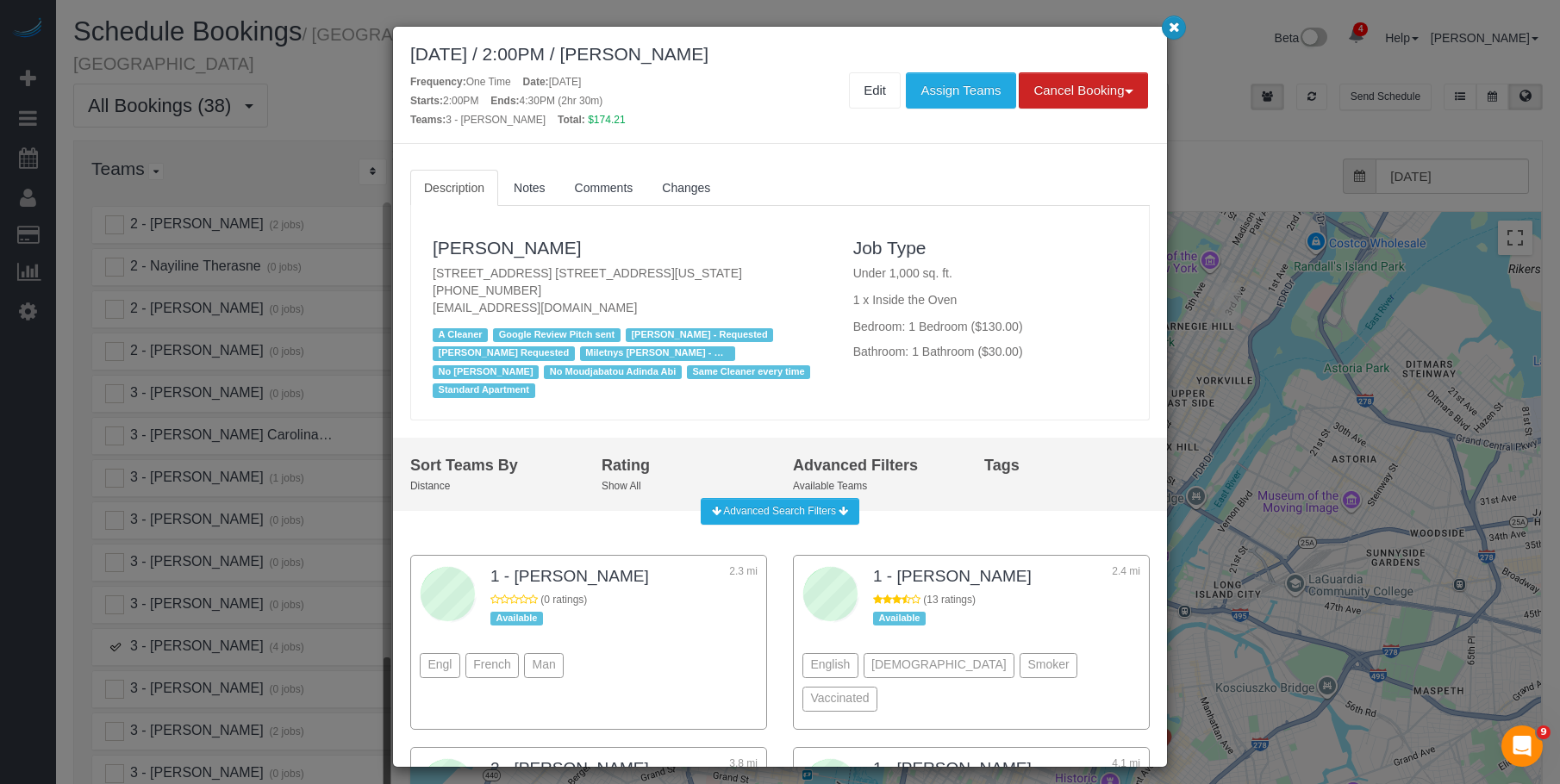
click at [1173, 28] on icon "button" at bounding box center [1174, 27] width 11 height 11
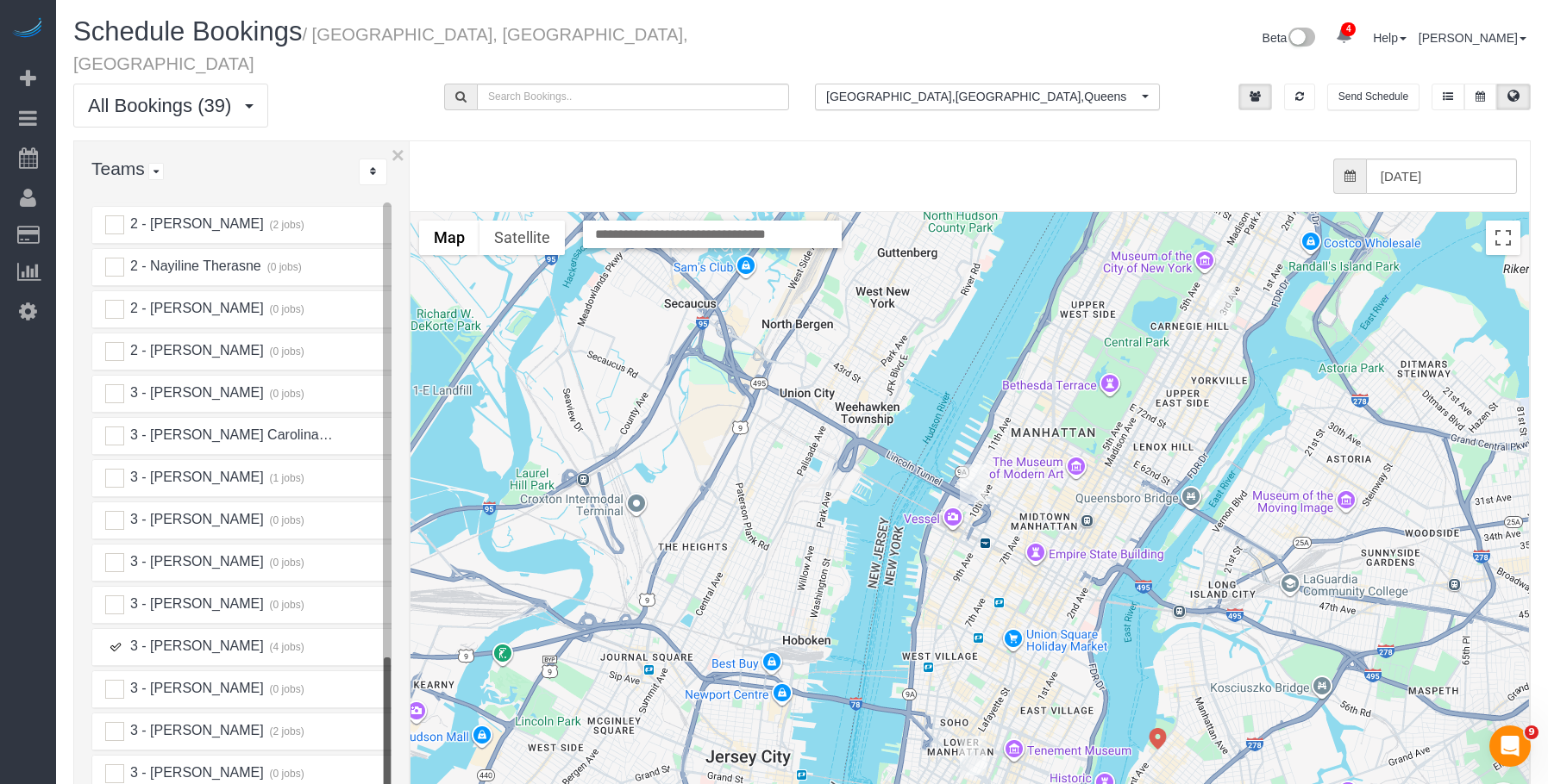
click at [975, 736] on img "08/27/2025 5:00PM - William Jewkes (STILL HERE NYC) - 167 Canal Street, 3rd Flo…" at bounding box center [973, 756] width 27 height 40
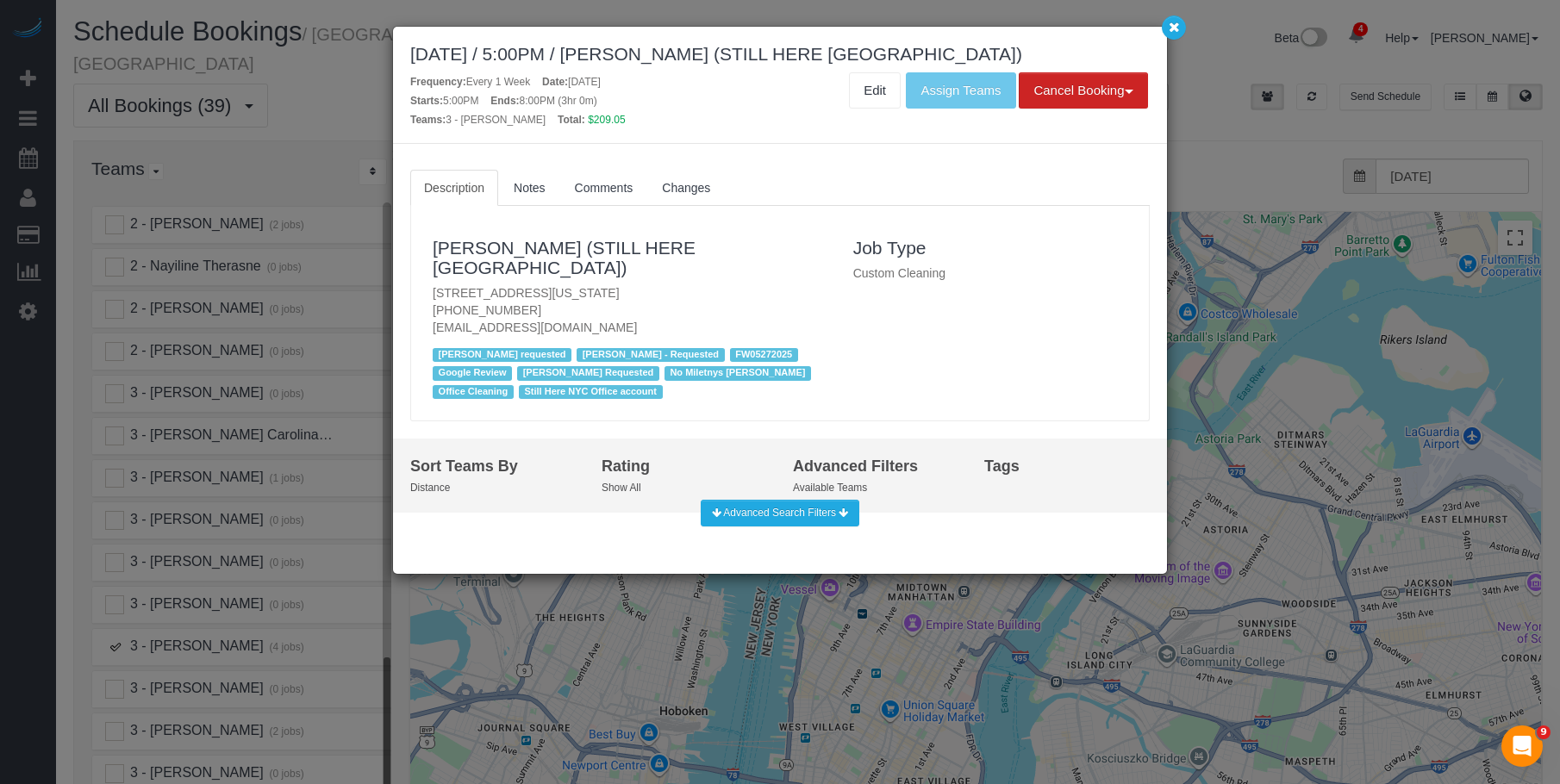
drag, startPoint x: 426, startPoint y: 276, endPoint x: 708, endPoint y: 266, distance: 282.2
click at [708, 266] on div "[PERSON_NAME] (STILL HERE [GEOGRAPHIC_DATA]) [STREET_ADDRESS][US_STATE] [PHONE_…" at bounding box center [630, 314] width 420 height 181
copy p "[STREET_ADDRESS][US_STATE]"
